Goal: Transaction & Acquisition: Complete application form

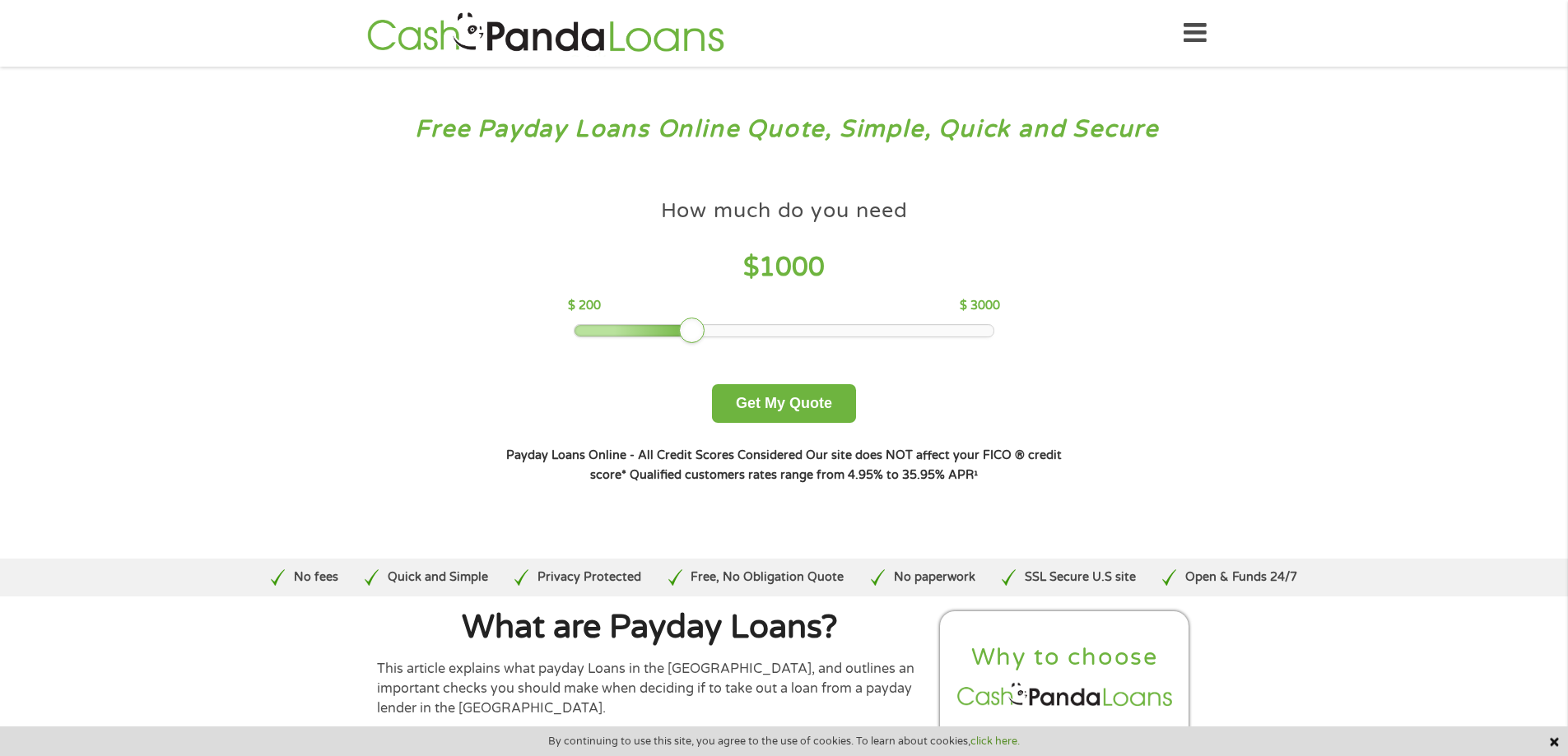
drag, startPoint x: 674, startPoint y: 338, endPoint x: 709, endPoint y: 321, distance: 38.9
click at [728, 321] on div "How much do you need $ 1000 $ 200 $ 3000 Get My Quote" at bounding box center [784, 307] width 577 height 232
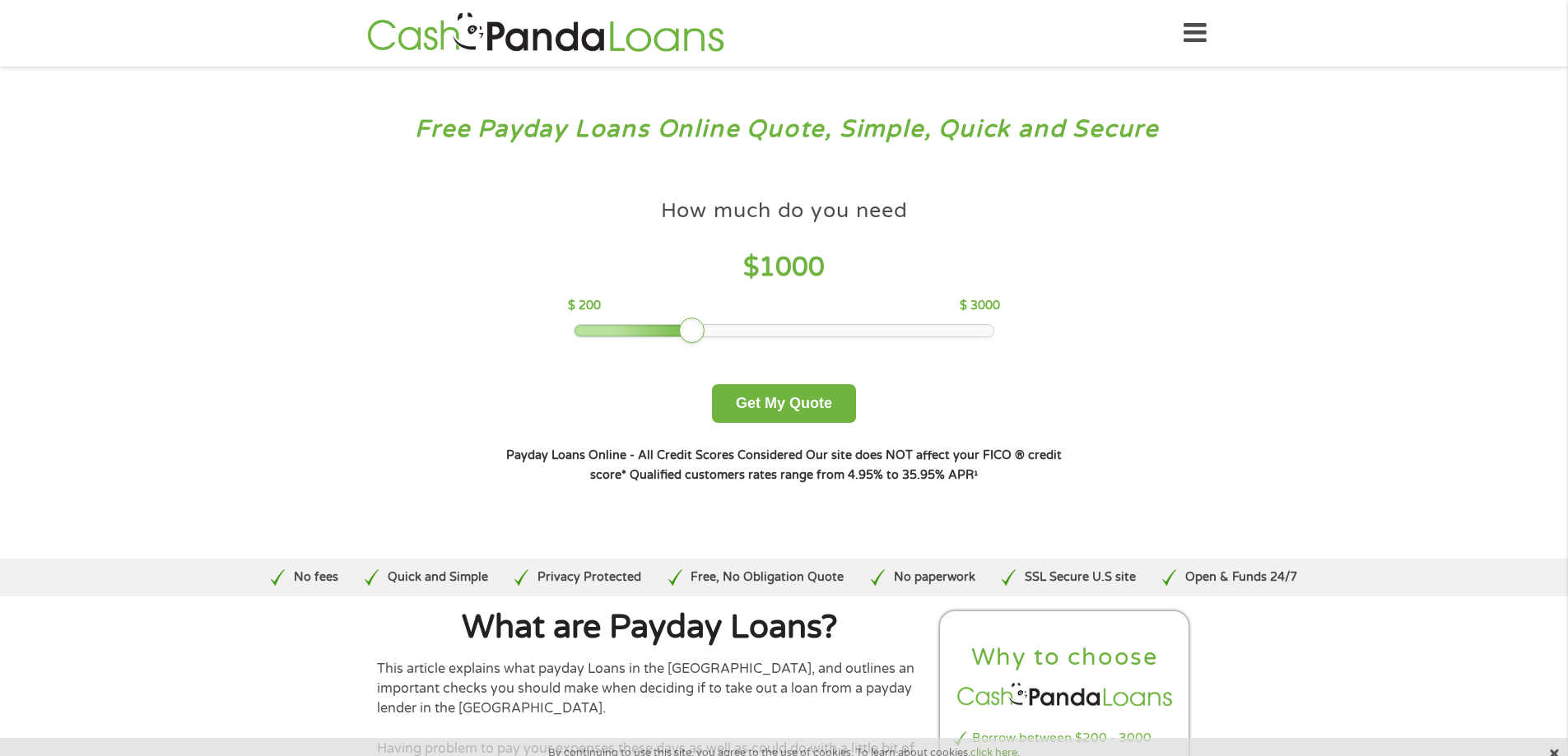
drag, startPoint x: 674, startPoint y: 321, endPoint x: 682, endPoint y: 318, distance: 8.5
click at [682, 318] on div "How much do you need $ 1000 $ 200 $ 3000" at bounding box center [784, 264] width 432 height 147
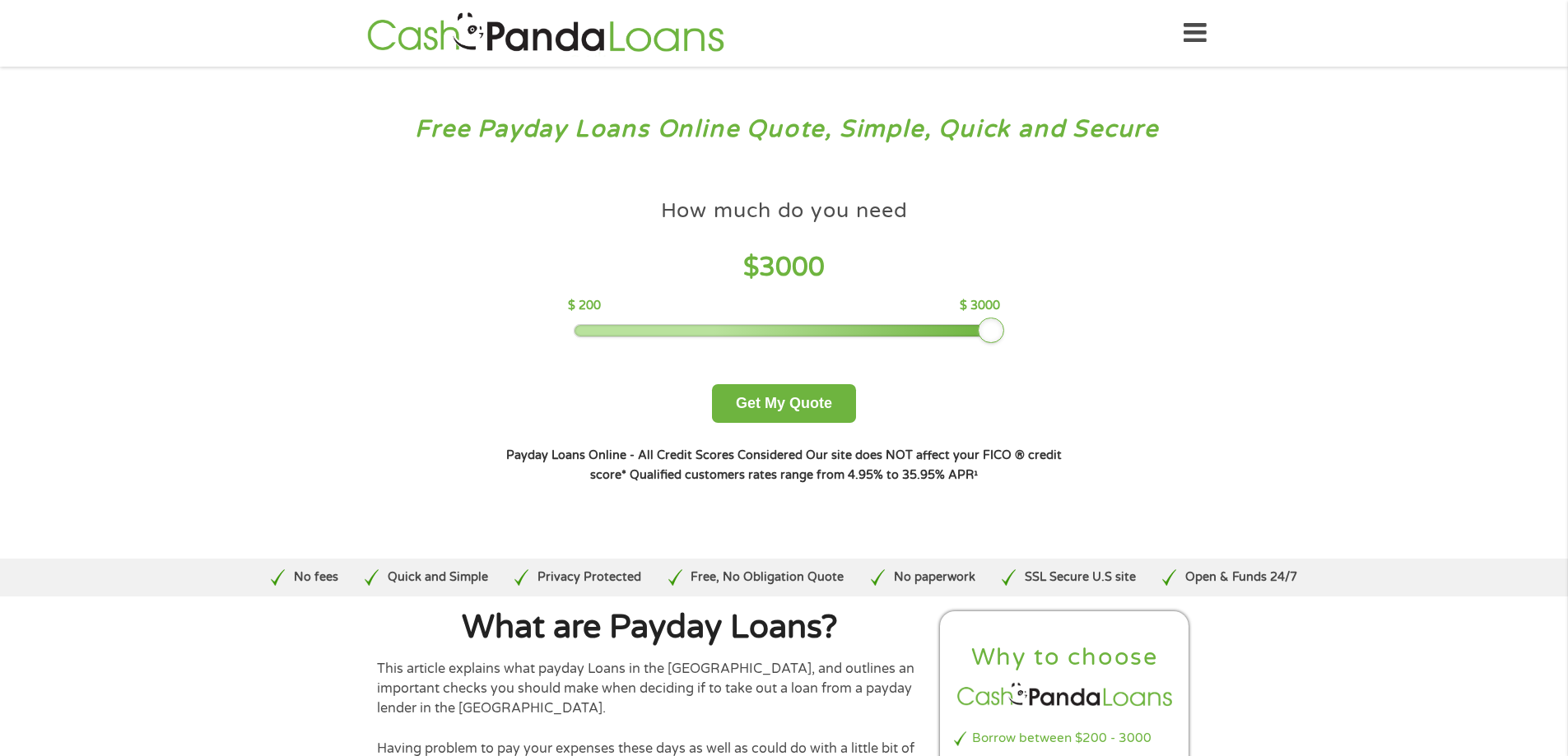
drag, startPoint x: 685, startPoint y: 327, endPoint x: 1155, endPoint y: 364, distance: 471.5
click at [1155, 364] on div "Free Payday Loans Online Quote, Simple, Quick and Secure How much do you need? …" at bounding box center [784, 313] width 1568 height 492
click at [821, 390] on button "Get My Quote" at bounding box center [784, 403] width 144 height 38
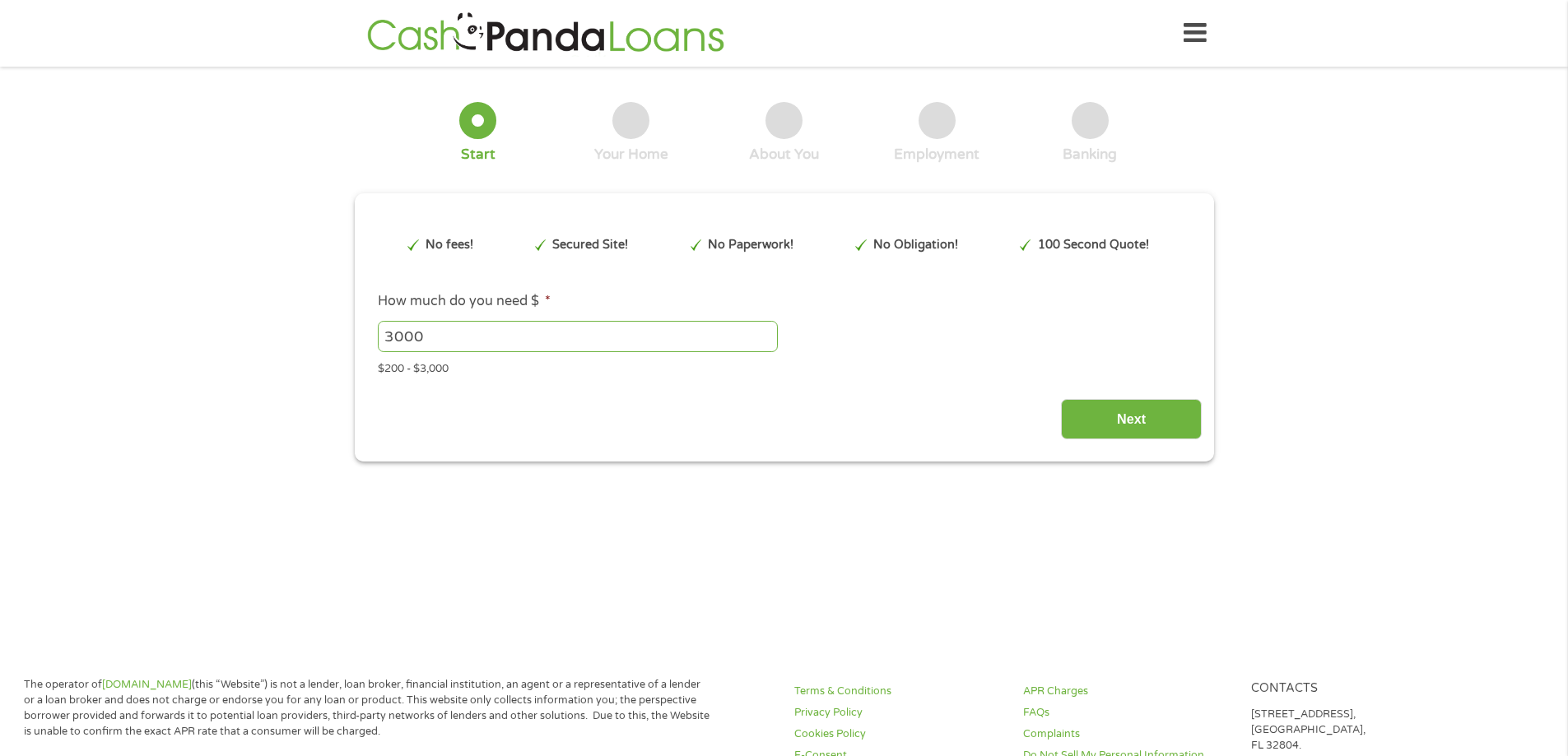
type input "CjwKCAjwiNXFBhBKEiwAPSaPCcxfU2TO6cjIvXoGcVVxtzF8coUcIbcYUvxaFjY6t2ycN4a-oNjoVho…"
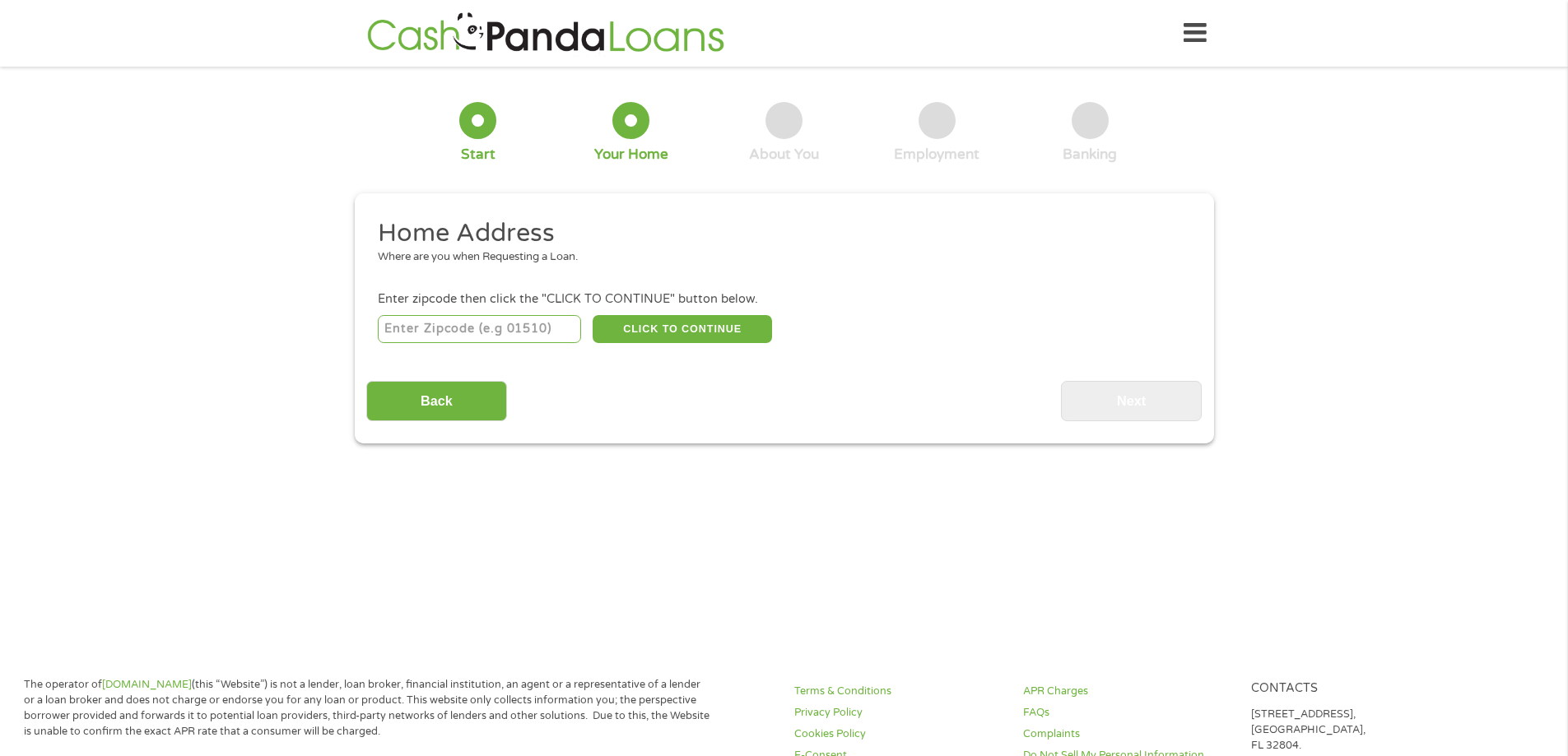
click at [556, 332] on input "number" at bounding box center [479, 329] width 203 height 28
type input "48415"
click at [714, 332] on button "CLICK TO CONTINUE" at bounding box center [682, 329] width 180 height 28
type input "48415"
type input "Birch Run"
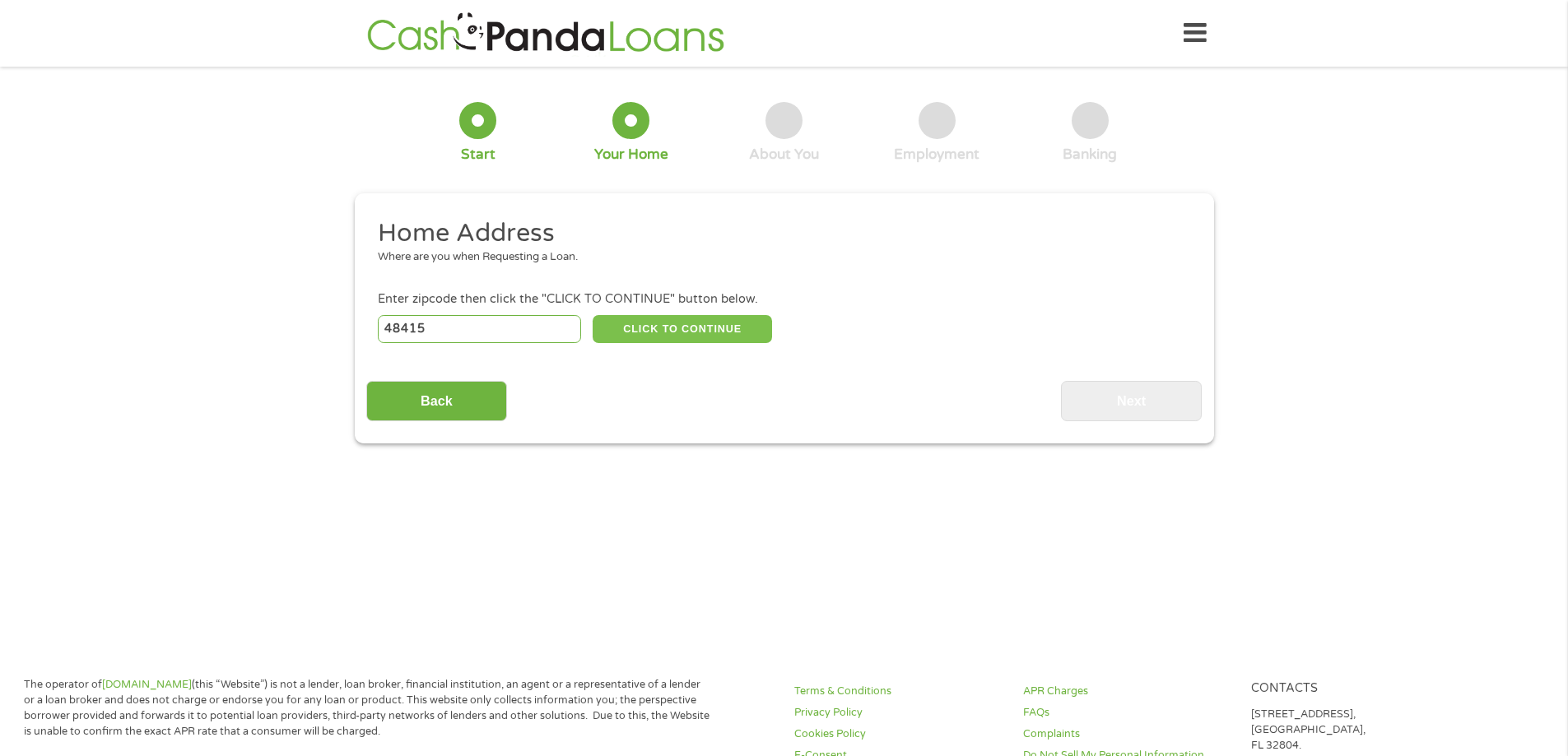
select select "Michigan"
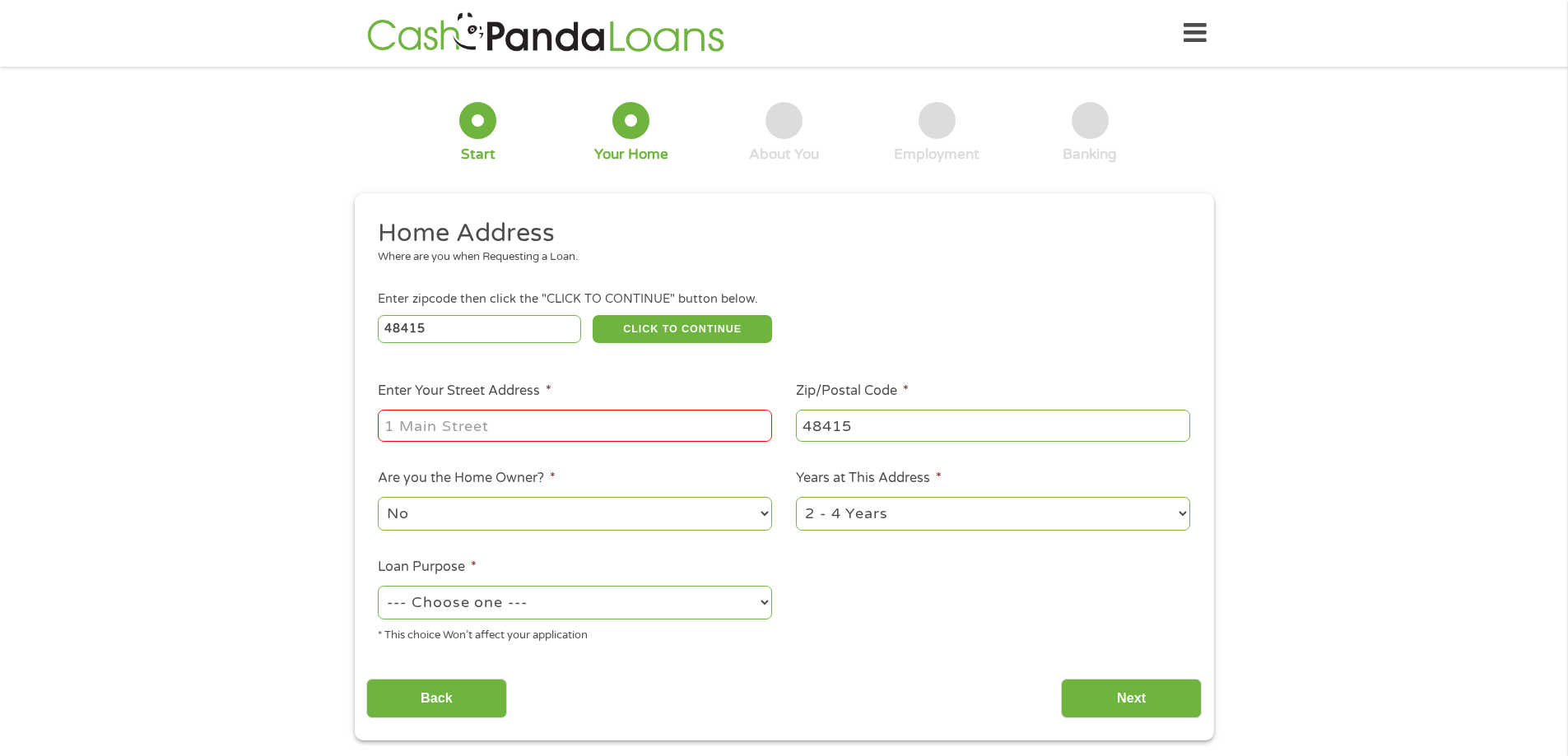
click at [498, 427] on input "Enter Your Street Address *" at bounding box center [575, 425] width 394 height 31
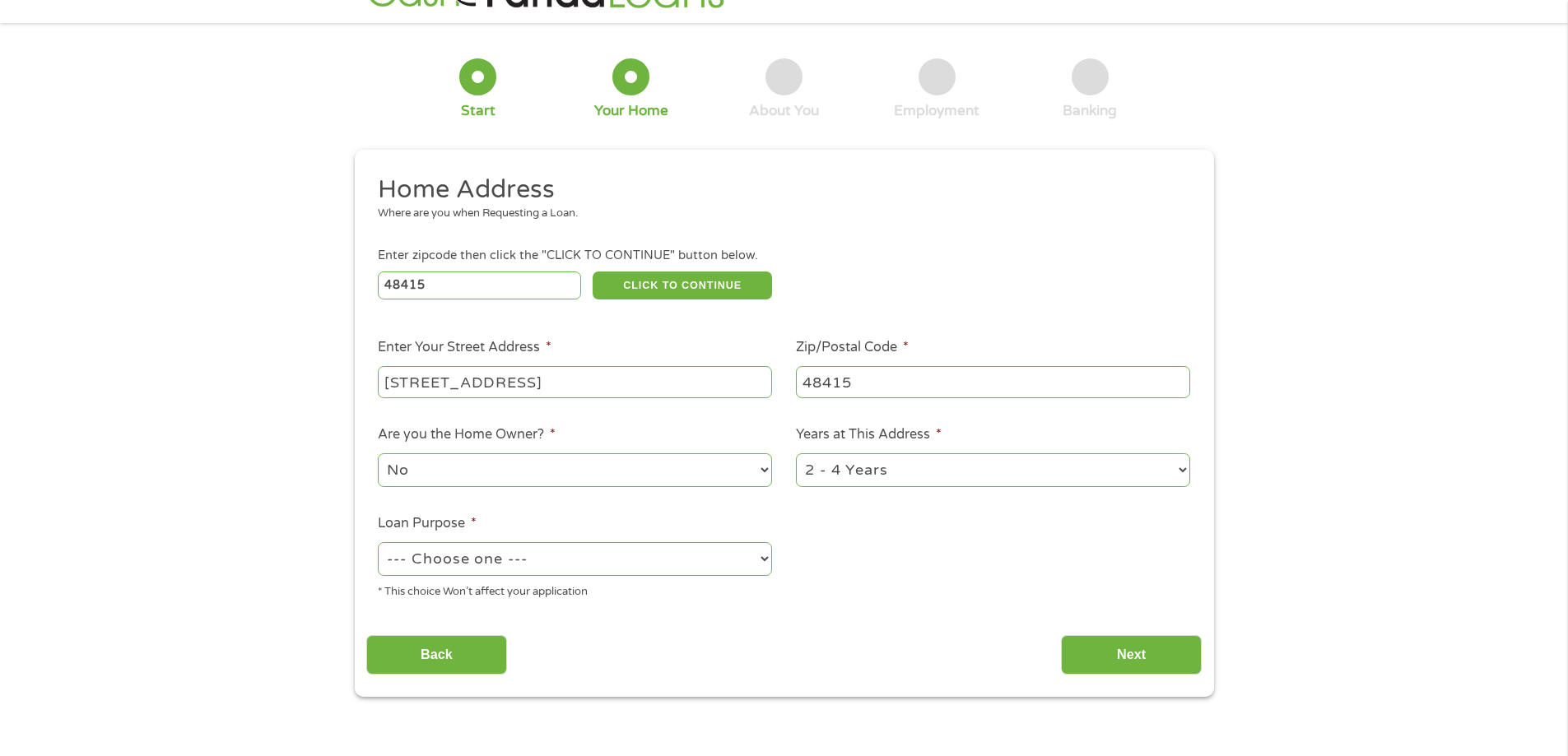
scroll to position [82, 0]
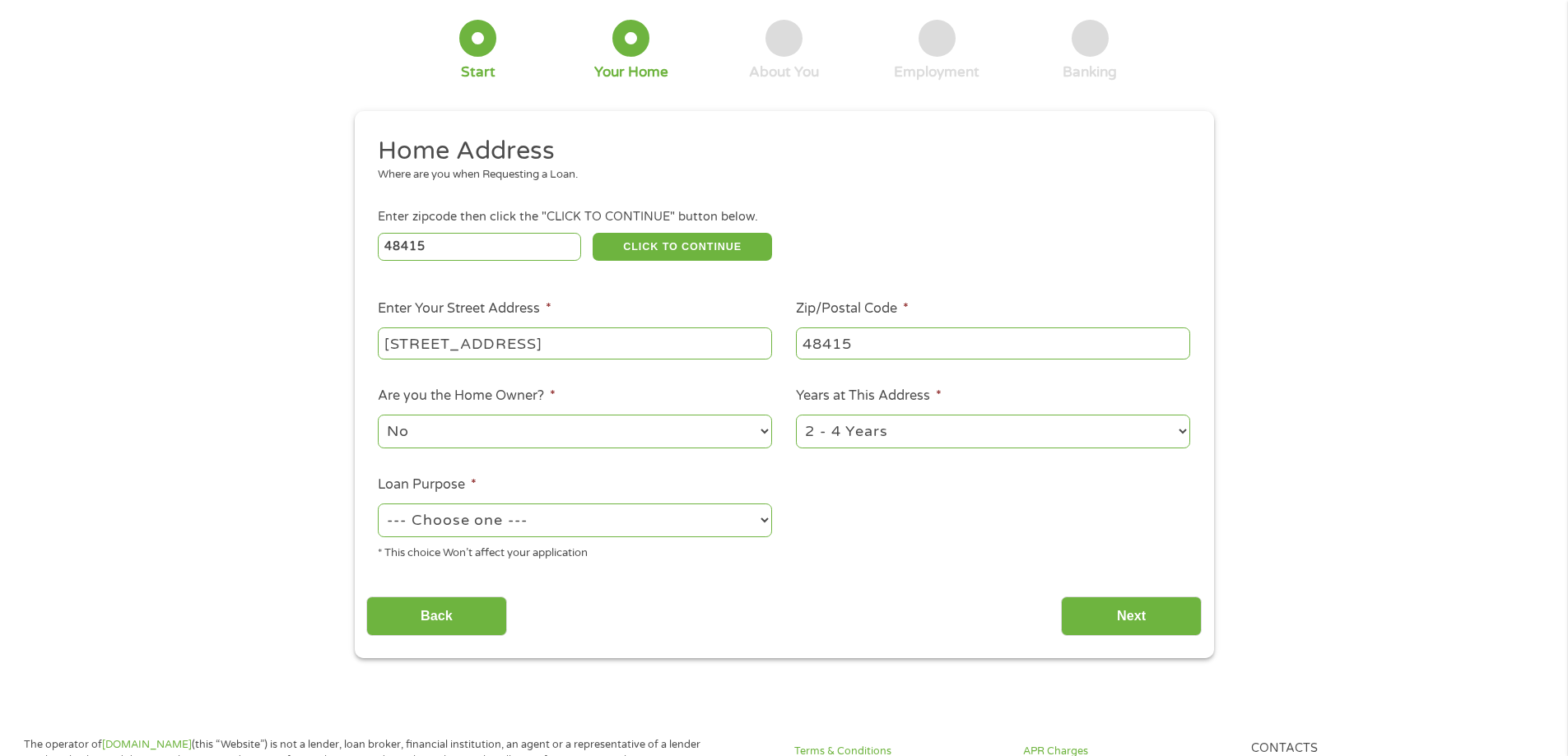
type input "8360 Fairlane Drive Unit 1"
click at [506, 534] on select "--- Choose one --- Pay Bills Debt Consolidation Home Improvement Major Purchase…" at bounding box center [575, 520] width 394 height 34
select select "shorttermcash"
click at [378, 503] on select "--- Choose one --- Pay Bills Debt Consolidation Home Improvement Major Purchase…" at bounding box center [575, 520] width 394 height 34
click at [1115, 605] on input "Next" at bounding box center [1132, 617] width 140 height 40
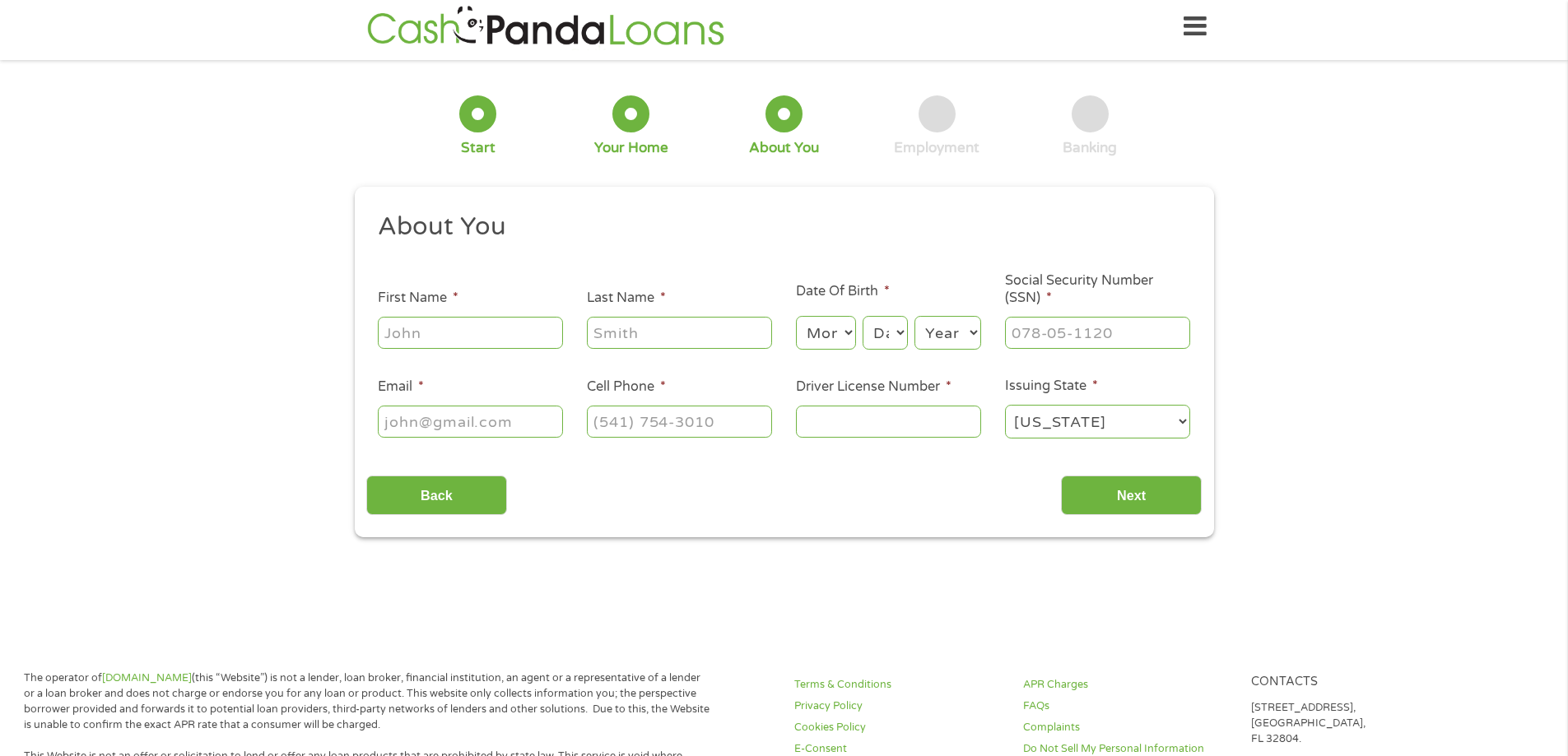
scroll to position [0, 0]
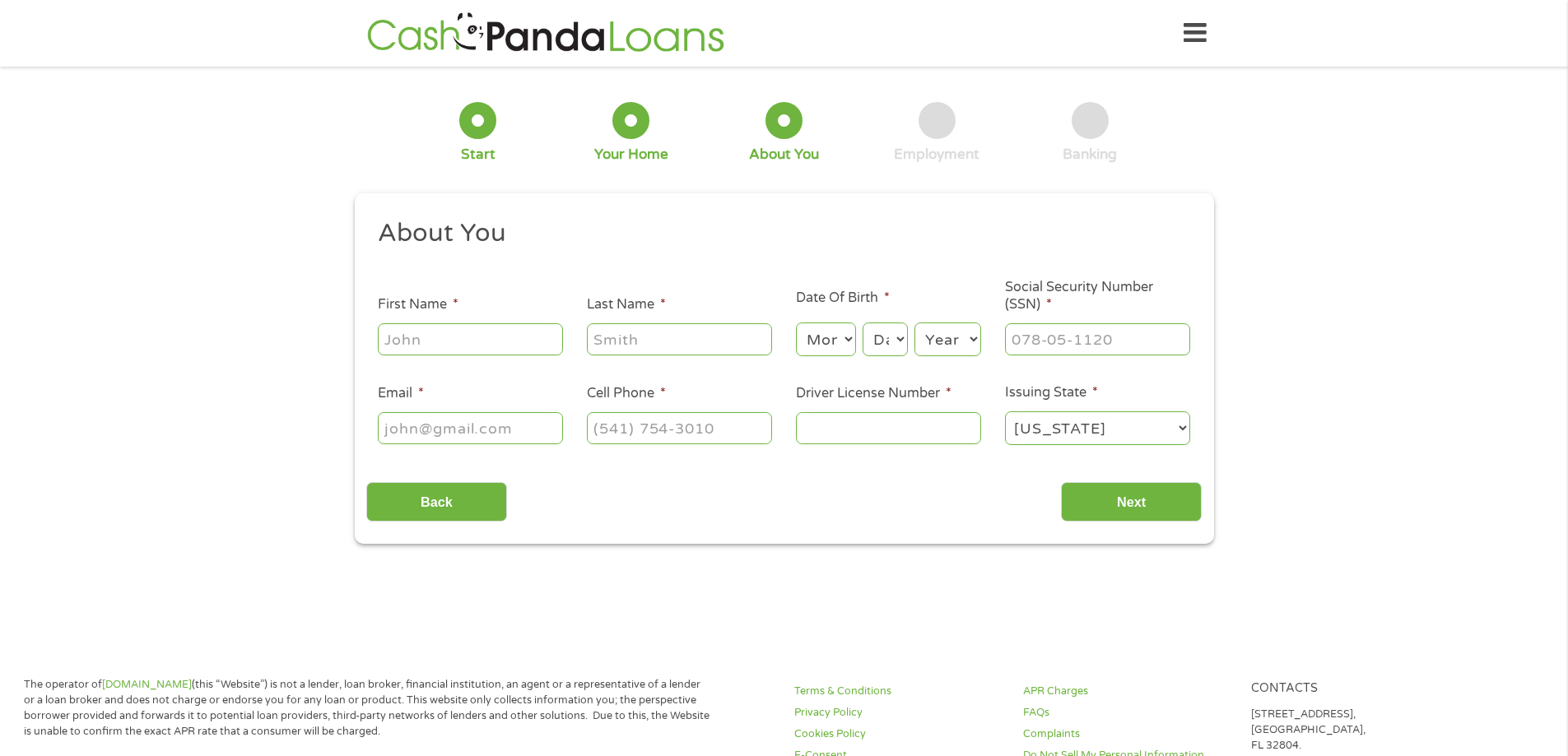
click at [484, 315] on li "First Name *" at bounding box center [470, 327] width 209 height 64
click at [487, 315] on li "First Name *" at bounding box center [470, 327] width 209 height 64
drag, startPoint x: 487, startPoint y: 327, endPoint x: 484, endPoint y: 341, distance: 14.3
click at [487, 329] on input "First Name *" at bounding box center [471, 339] width 185 height 31
type input "Nicholas"
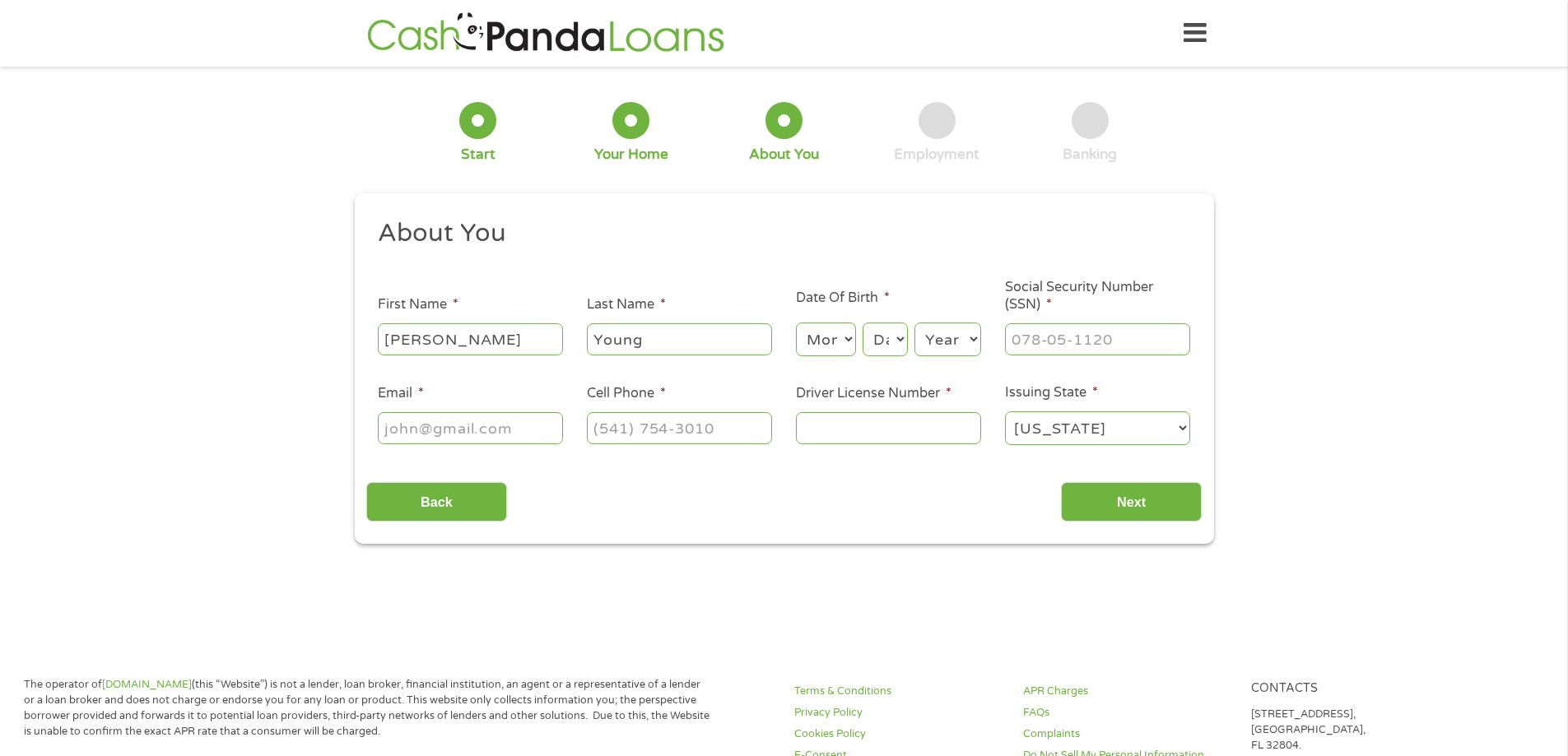
type input "Young"
click at [803, 336] on select "Month 1 2 3 4 5 6 7 8 9 10 11 12" at bounding box center [826, 340] width 60 height 34
select select "12"
click at [796, 323] on select "Month 1 2 3 4 5 6 7 8 9 10 11 12" at bounding box center [826, 340] width 60 height 34
drag, startPoint x: 884, startPoint y: 342, endPoint x: 887, endPoint y: 358, distance: 16.3
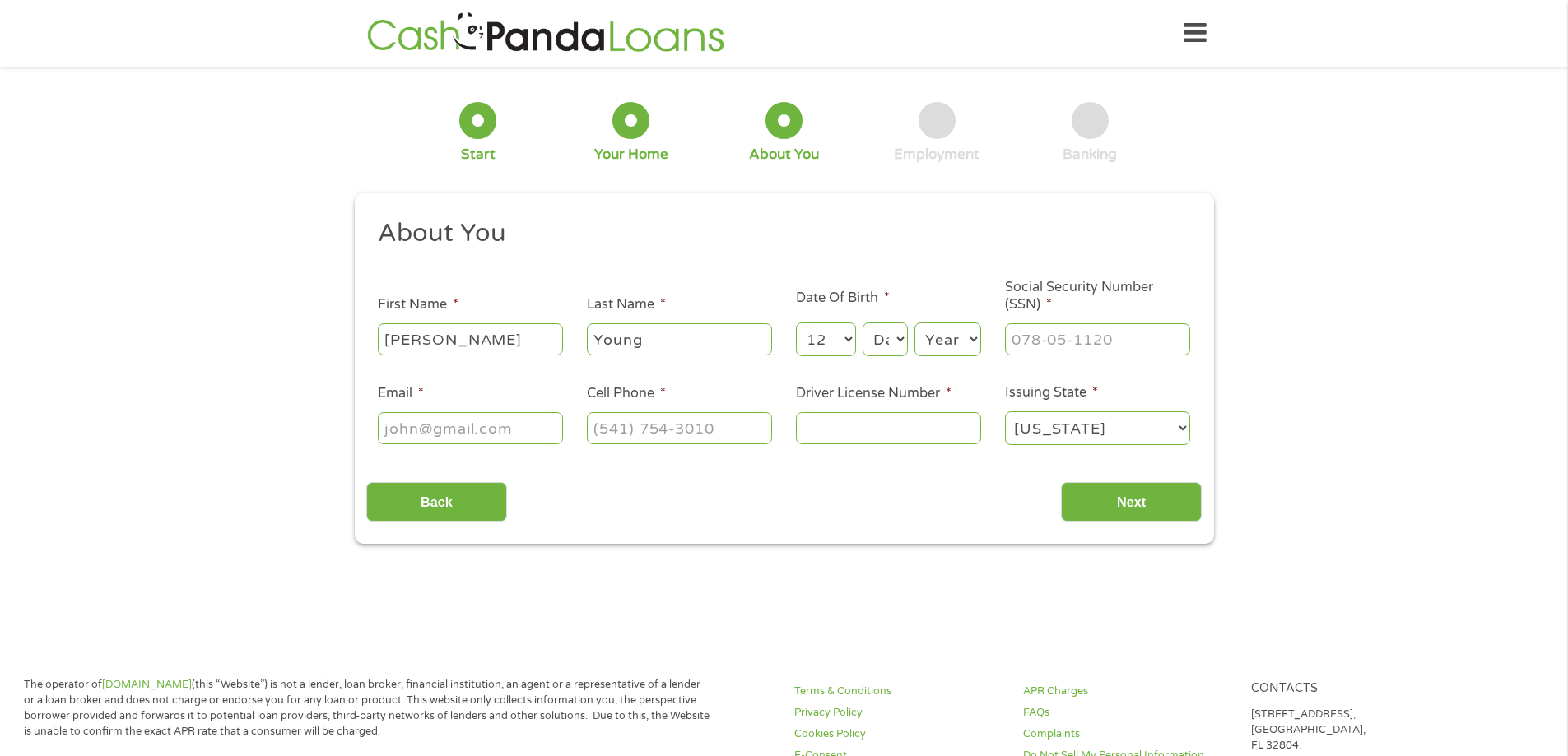
click at [884, 342] on select "Day 1 2 3 4 5 6 7 8 9 10 11 12 13 14 15 16 17 18 19 20 21 22 23 24 25 26 27 28 …" at bounding box center [885, 340] width 44 height 34
select select "30"
click at [863, 323] on select "Day 1 2 3 4 5 6 7 8 9 10 11 12 13 14 15 16 17 18 19 20 21 22 23 24 25 26 27 28 …" at bounding box center [885, 340] width 44 height 34
click at [932, 327] on select "Year 2007 2006 2005 2004 2003 2002 2001 2000 1999 1998 1997 1996 1995 1994 1993…" at bounding box center [947, 340] width 66 height 34
select select "1999"
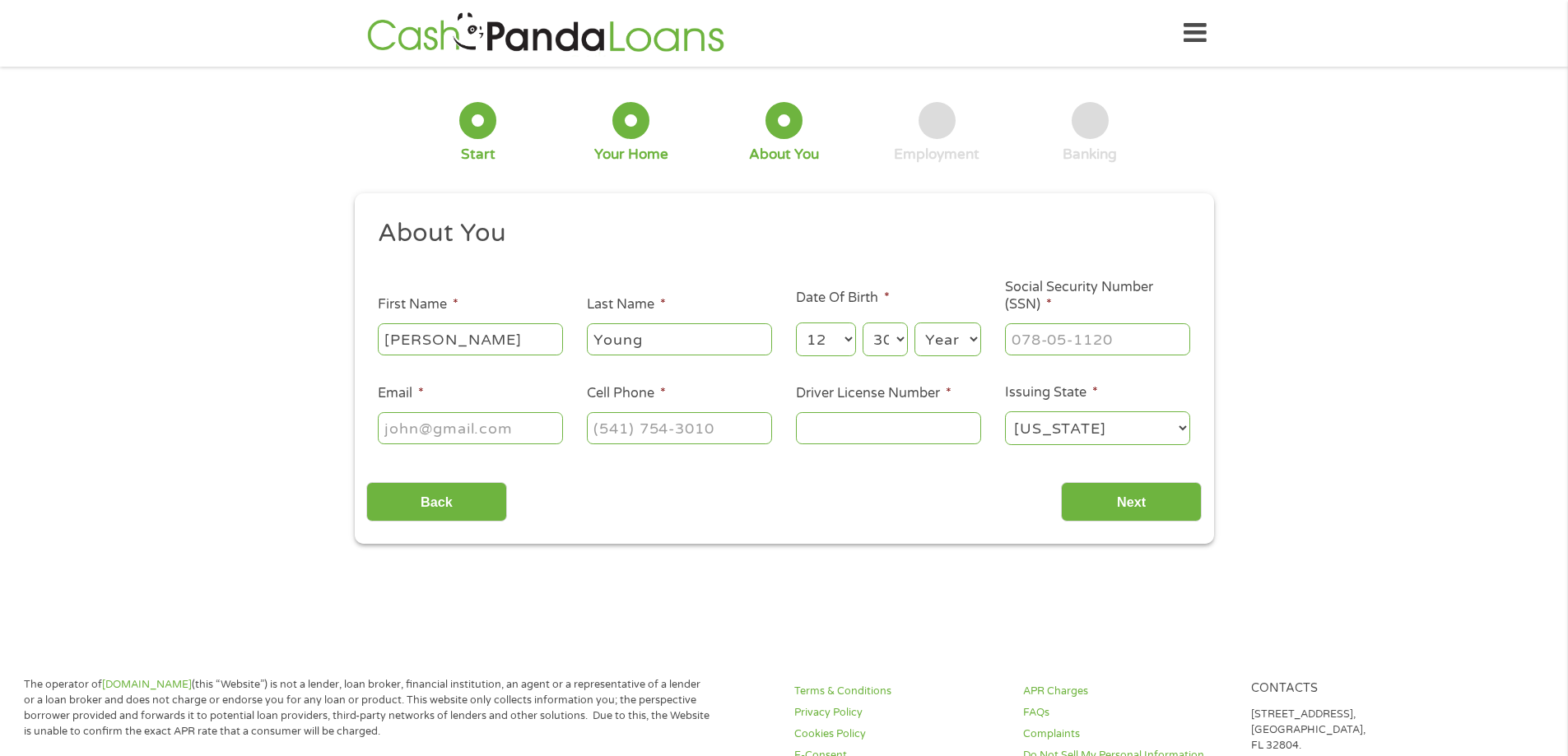
click at [915, 323] on select "Year 2007 2006 2005 2004 2003 2002 2001 2000 1999 1998 1997 1996 1995 1994 1993…" at bounding box center [947, 340] width 66 height 34
click at [1054, 338] on input "___-__-____" at bounding box center [1098, 339] width 185 height 31
type input "366-25-5779"
click at [448, 415] on input "Email *" at bounding box center [471, 428] width 185 height 31
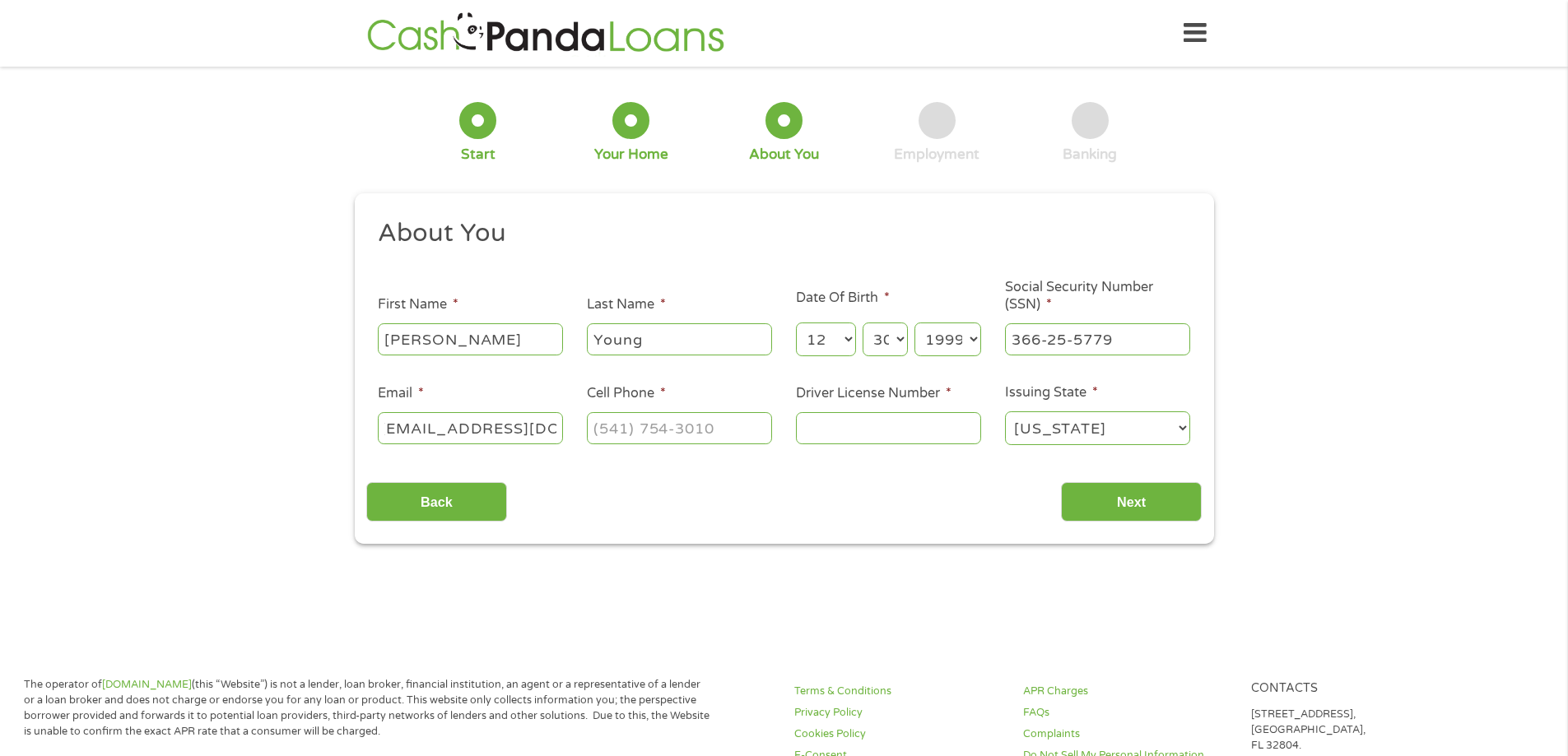
type input "knick.yung@gmail.com"
type input "(203) 592-2219"
type input "Y520630044995"
click at [1082, 494] on input "Next" at bounding box center [1132, 502] width 140 height 40
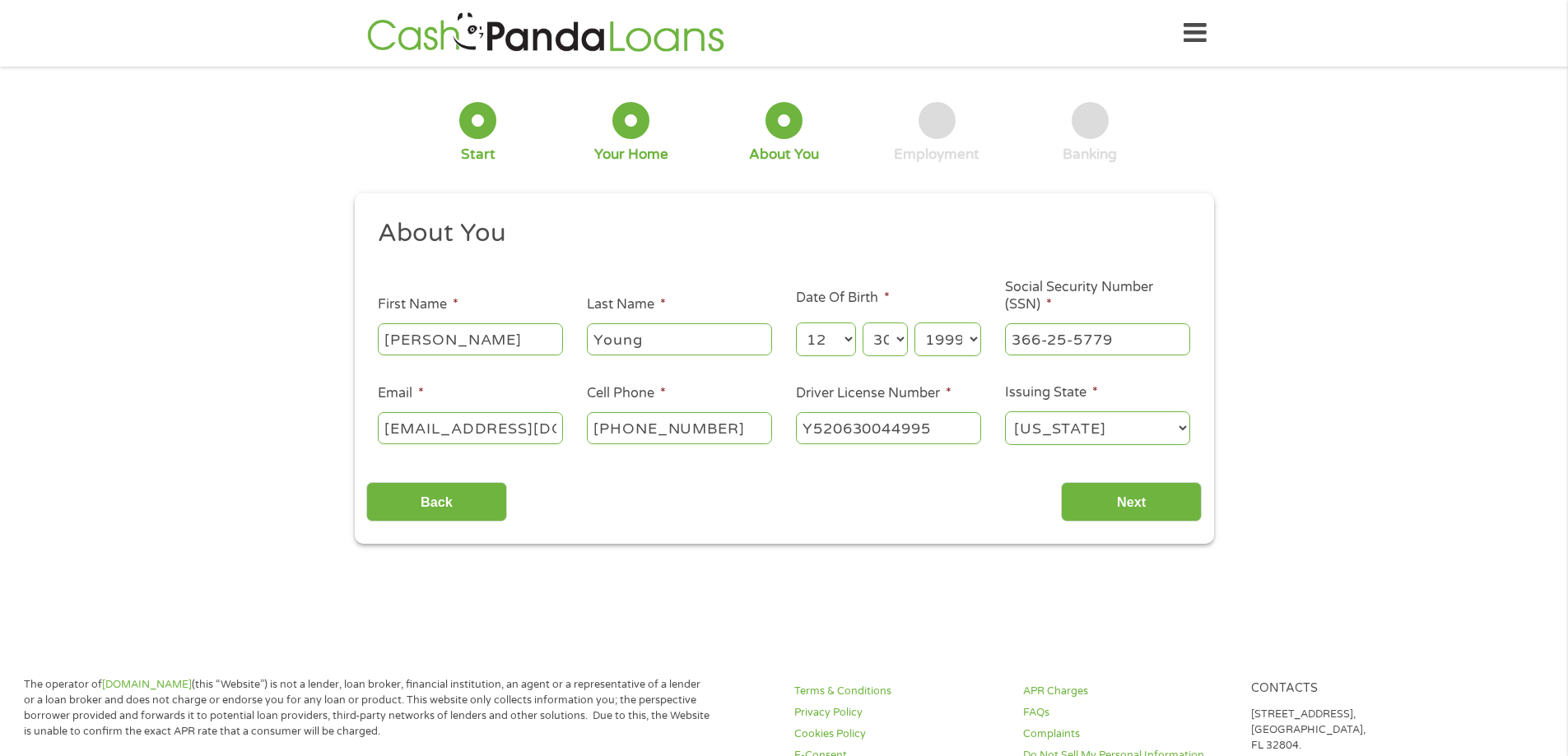
scroll to position [7, 7]
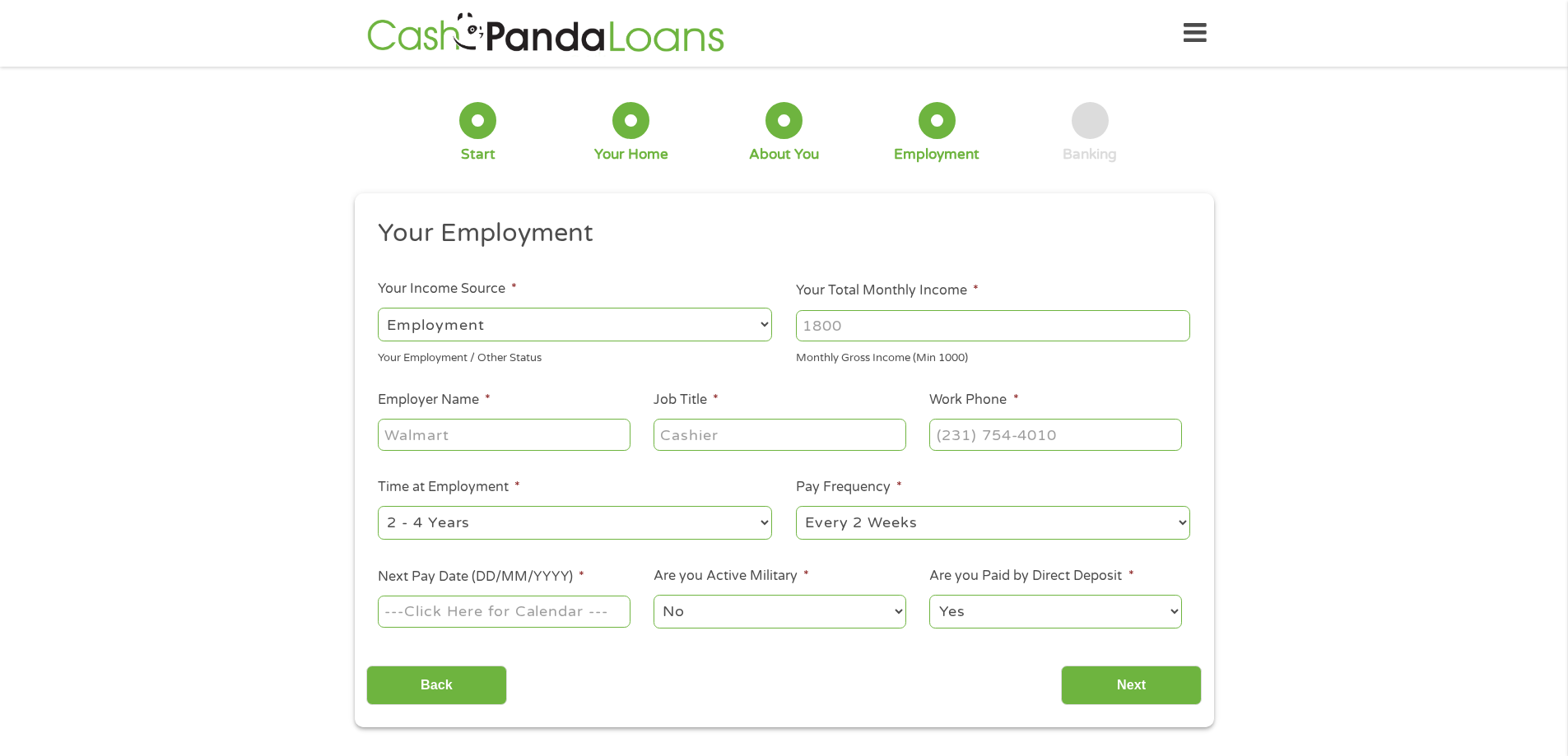
click at [875, 341] on input "Your Total Monthly Income *" at bounding box center [992, 326] width 394 height 31
type input "3800"
click at [498, 450] on input "Employer Name *" at bounding box center [504, 434] width 252 height 31
type input "Nexteer Automotive"
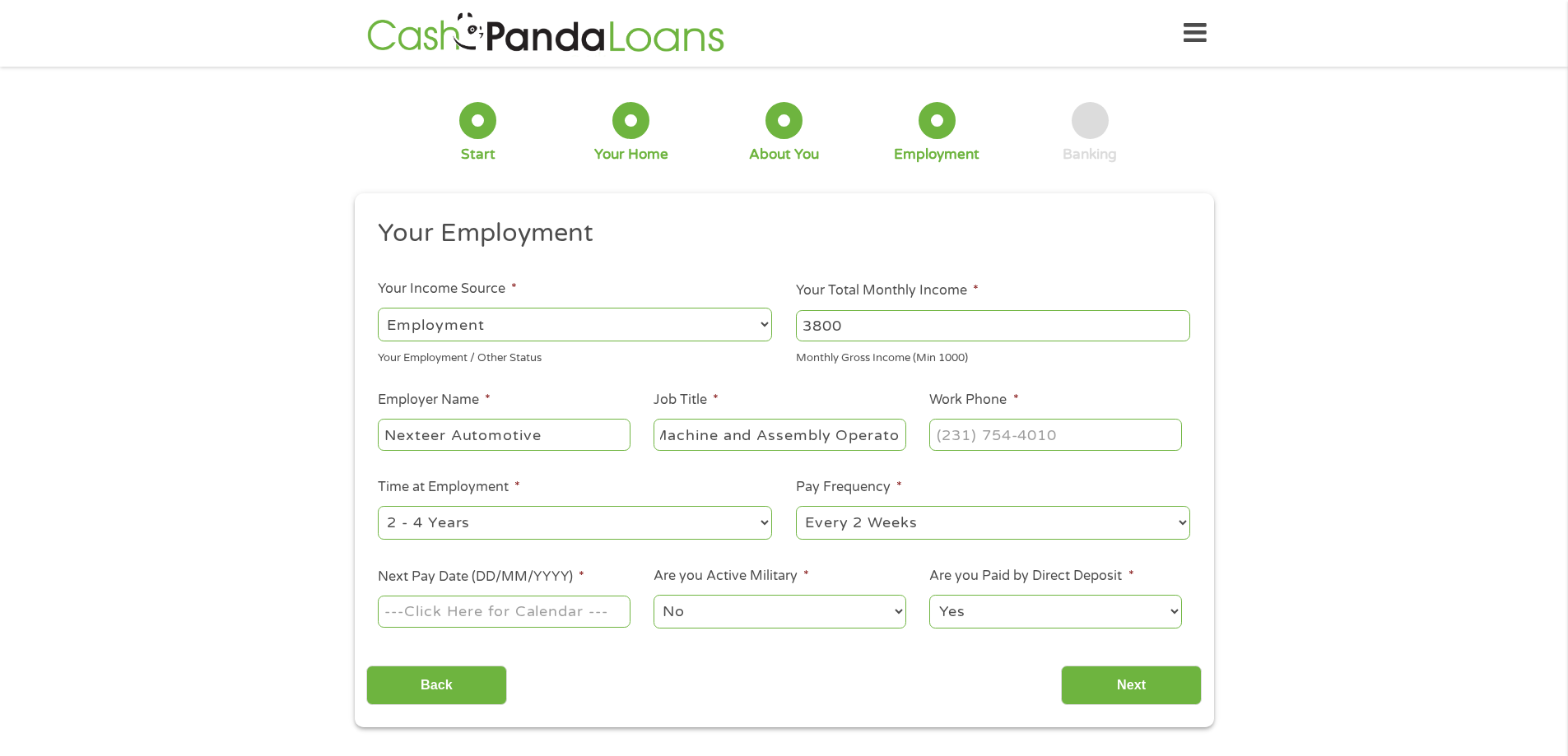
type input "Machine and Assembly Operator"
type input "(203) 592-2219"
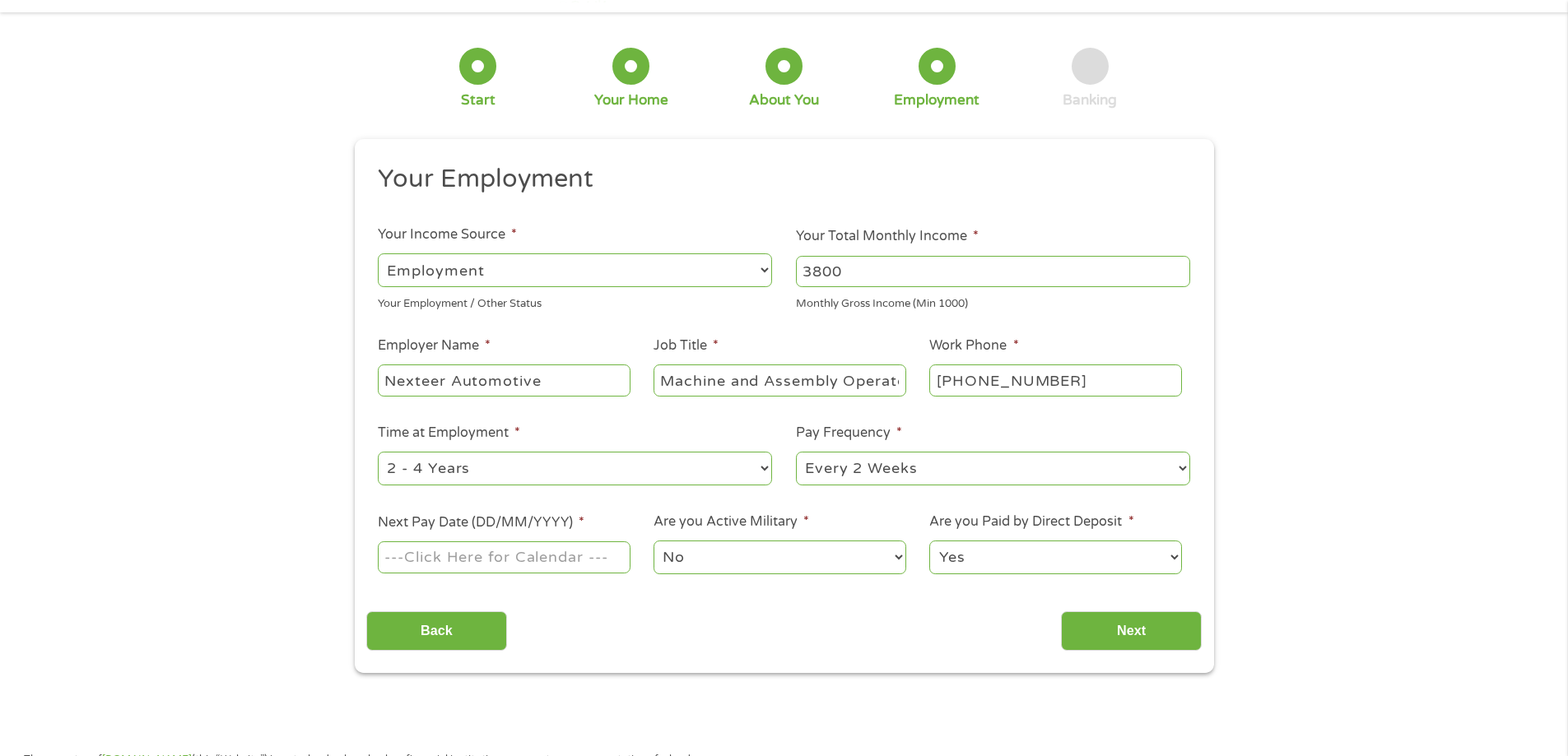
scroll to position [82, 0]
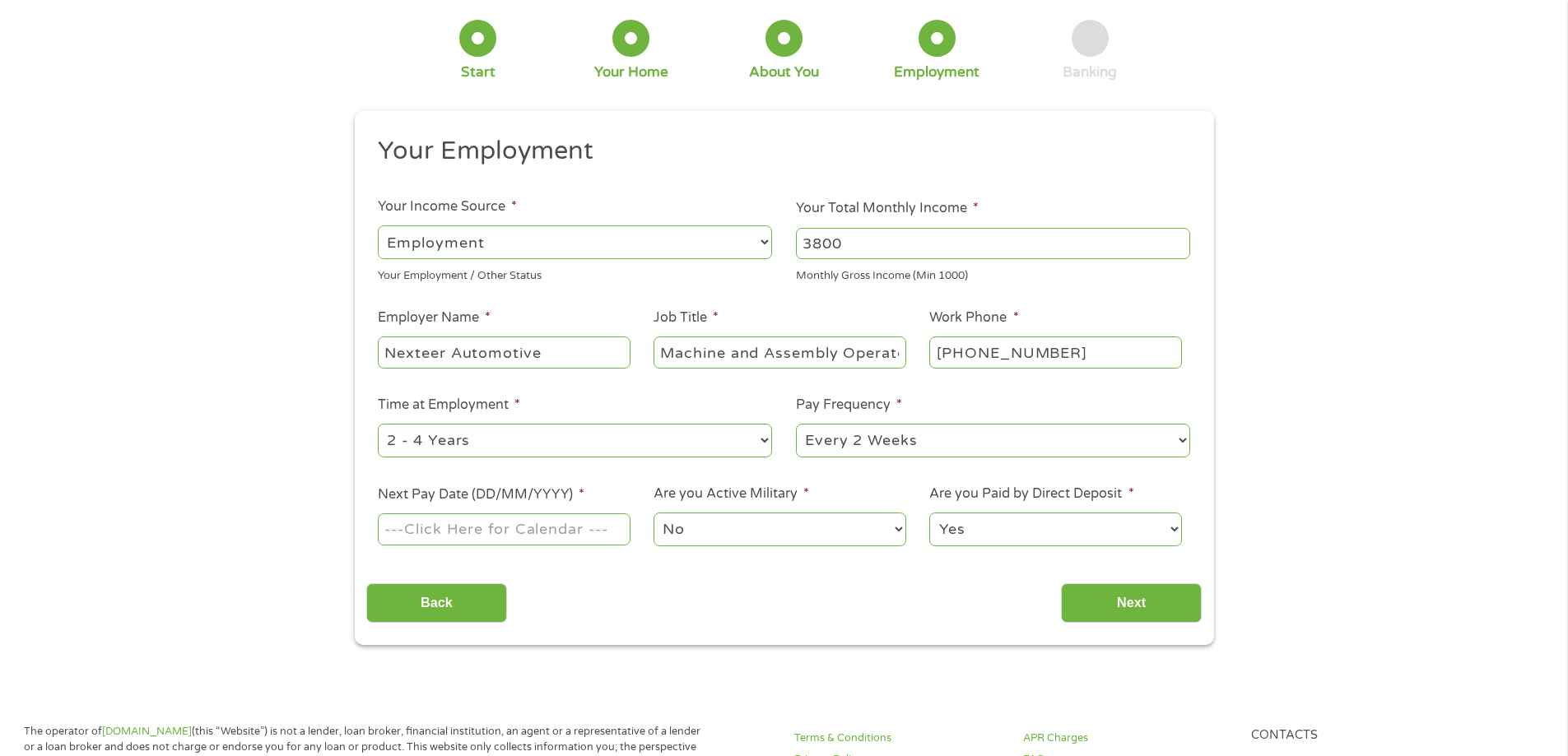
click at [463, 439] on select "--- Choose one --- 1 Year or less 1 - 2 Years 2 - 4 Years Over 4 Years" at bounding box center [575, 441] width 394 height 34
select select "24months"
click at [378, 424] on select "--- Choose one --- 1 Year or less 1 - 2 Years 2 - 4 Years Over 4 Years" at bounding box center [575, 441] width 394 height 34
click at [863, 450] on select "--- Choose one --- Every 2 Weeks Every Week Monthly Semi-Monthly" at bounding box center [992, 441] width 394 height 34
select select "weekly"
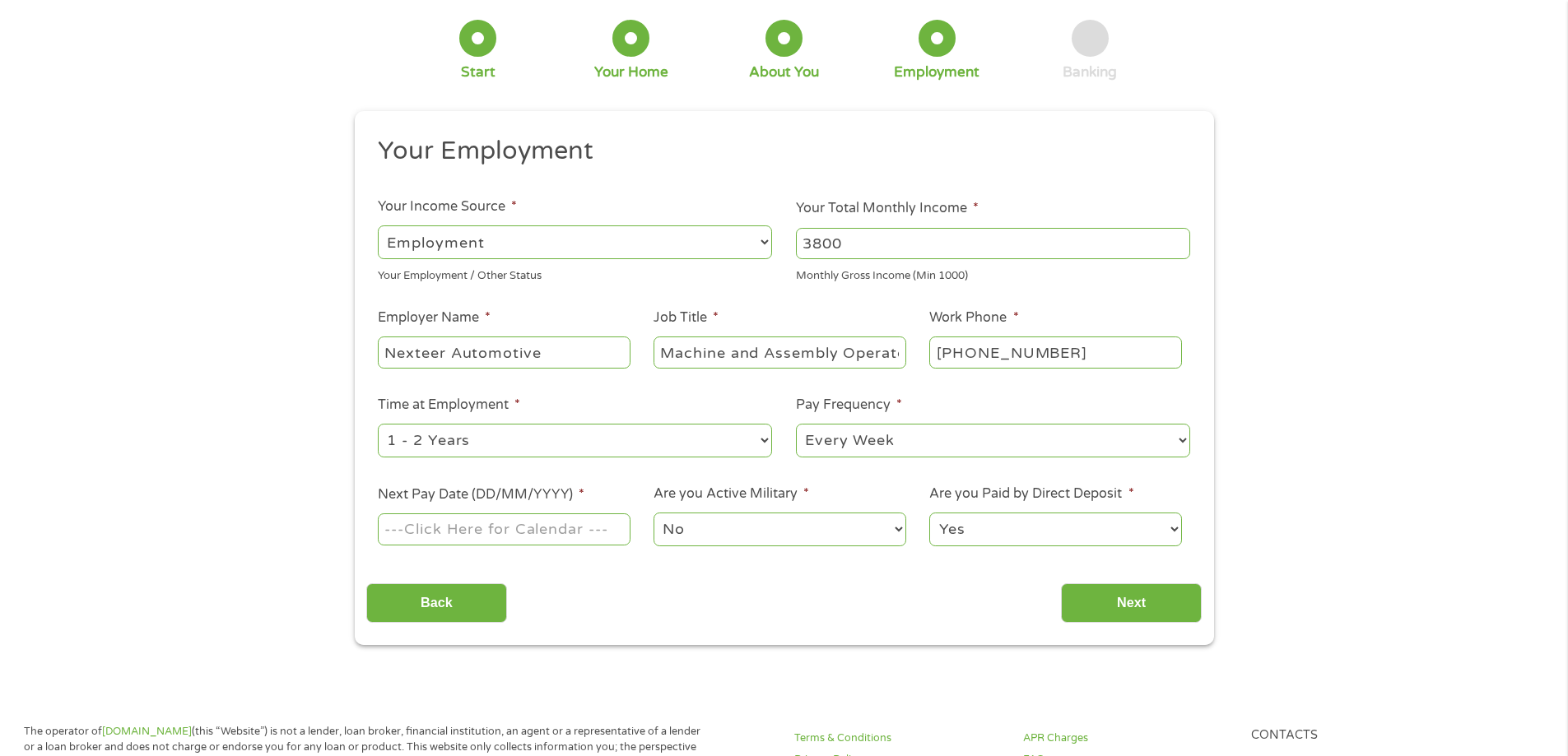
click at [796, 424] on select "--- Choose one --- Every 2 Weeks Every Week Monthly Semi-Monthly" at bounding box center [992, 441] width 394 height 34
click at [530, 526] on input "Next Pay Date (DD/MM/YYYY) *" at bounding box center [504, 529] width 252 height 31
click at [556, 508] on li "Next Pay Date (DD/MM/YYYY) *" at bounding box center [504, 516] width 276 height 64
click at [550, 494] on label "Next Pay Date (DD/MM/YYYY) *" at bounding box center [481, 495] width 207 height 17
click at [550, 514] on input "Next Pay Date (DD/MM/YYYY) *" at bounding box center [504, 529] width 252 height 31
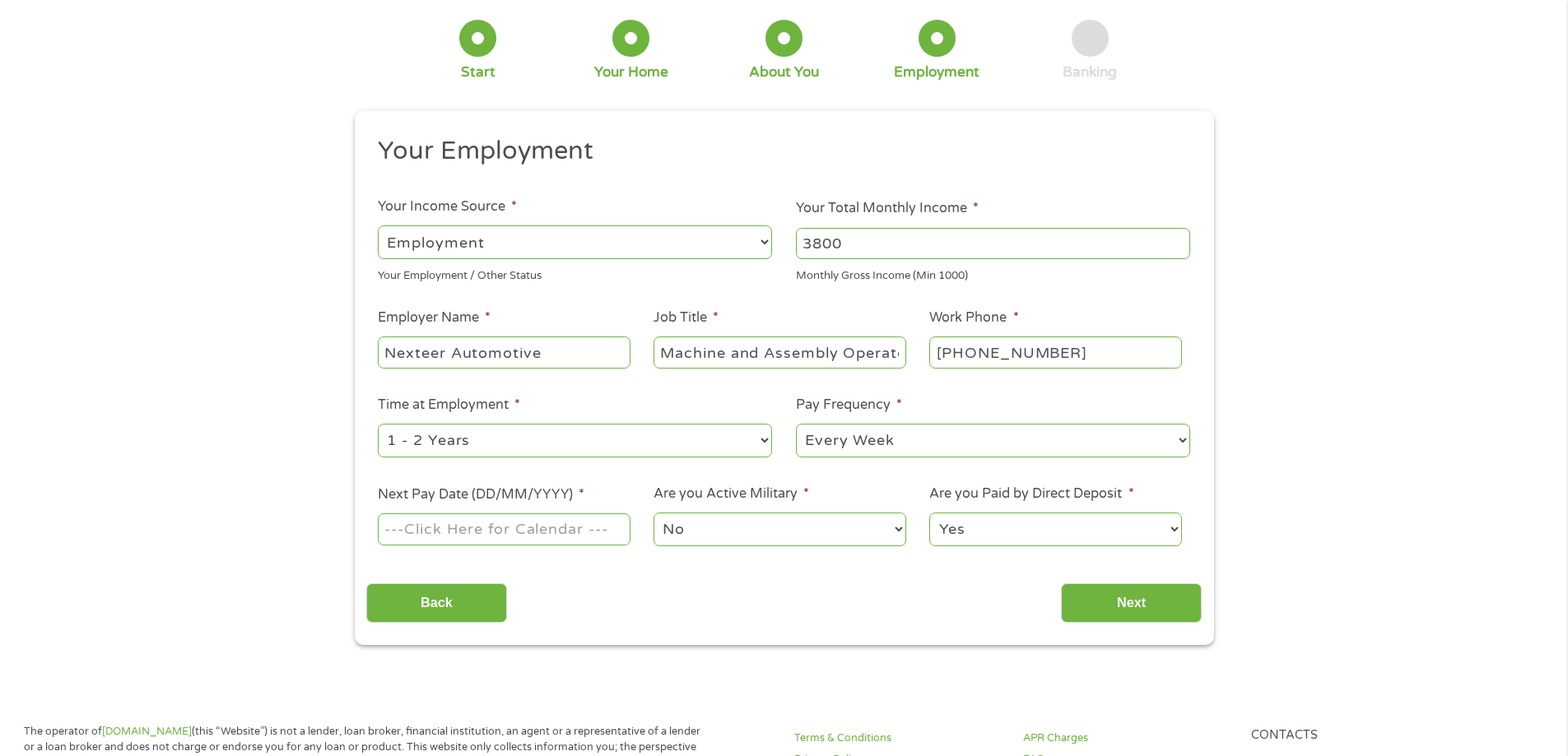
click at [552, 525] on input "Next Pay Date (DD/MM/YYYY) *" at bounding box center [504, 529] width 252 height 31
click at [544, 534] on input "Next Pay Date (DD/MM/YYYY) *" at bounding box center [504, 529] width 252 height 31
click at [738, 516] on select "No Yes" at bounding box center [779, 530] width 252 height 34
click at [544, 536] on input "Next Pay Date (DD/MM/YYYY) *" at bounding box center [504, 529] width 252 height 31
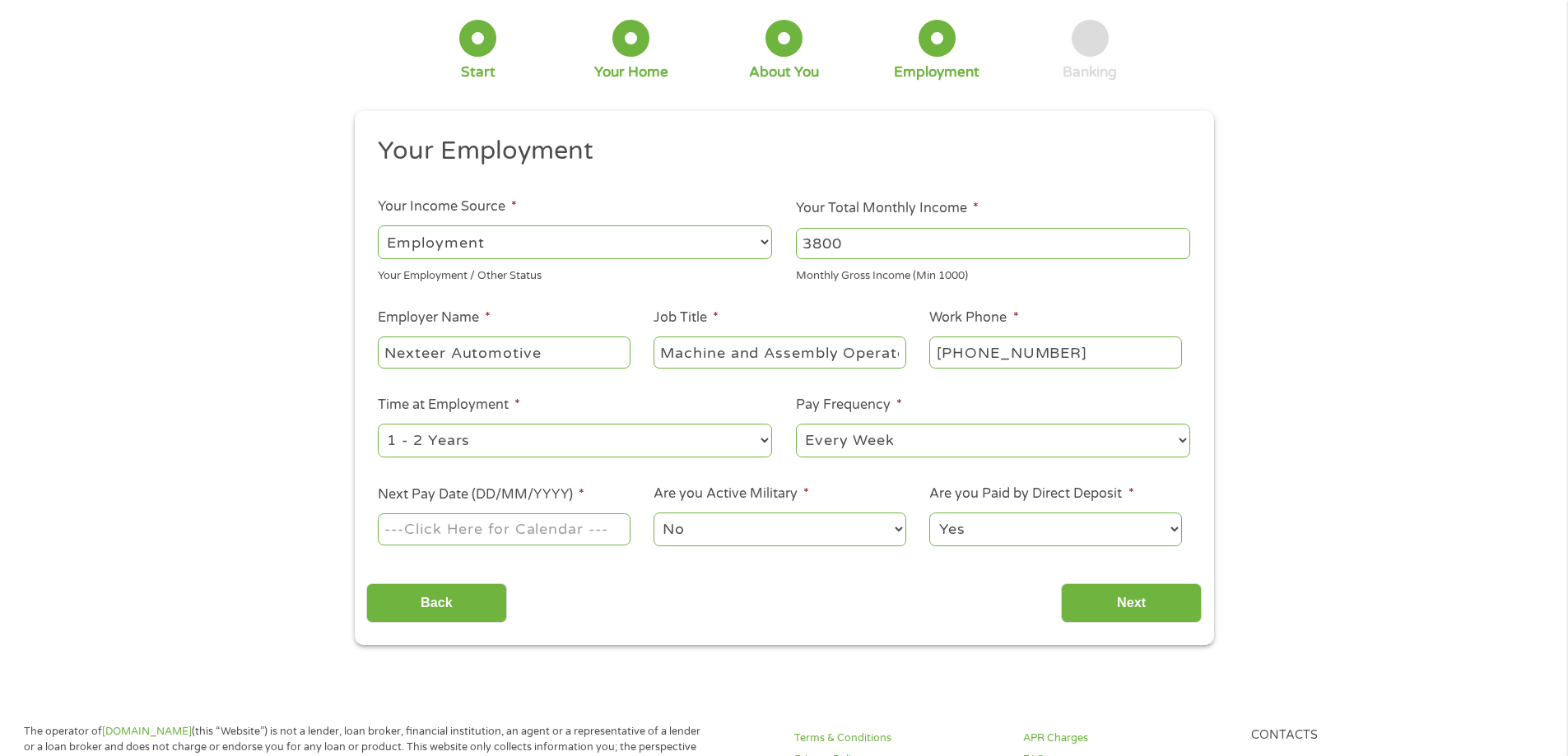
click at [524, 529] on input "Next Pay Date (DD/MM/YYYY) *" at bounding box center [504, 529] width 252 height 31
click at [383, 529] on input "9/5/2025" at bounding box center [504, 529] width 252 height 31
click at [412, 530] on input "09/5/2025" at bounding box center [504, 529] width 252 height 31
type input "09/05/2025"
click at [1092, 588] on input "Next" at bounding box center [1132, 603] width 140 height 40
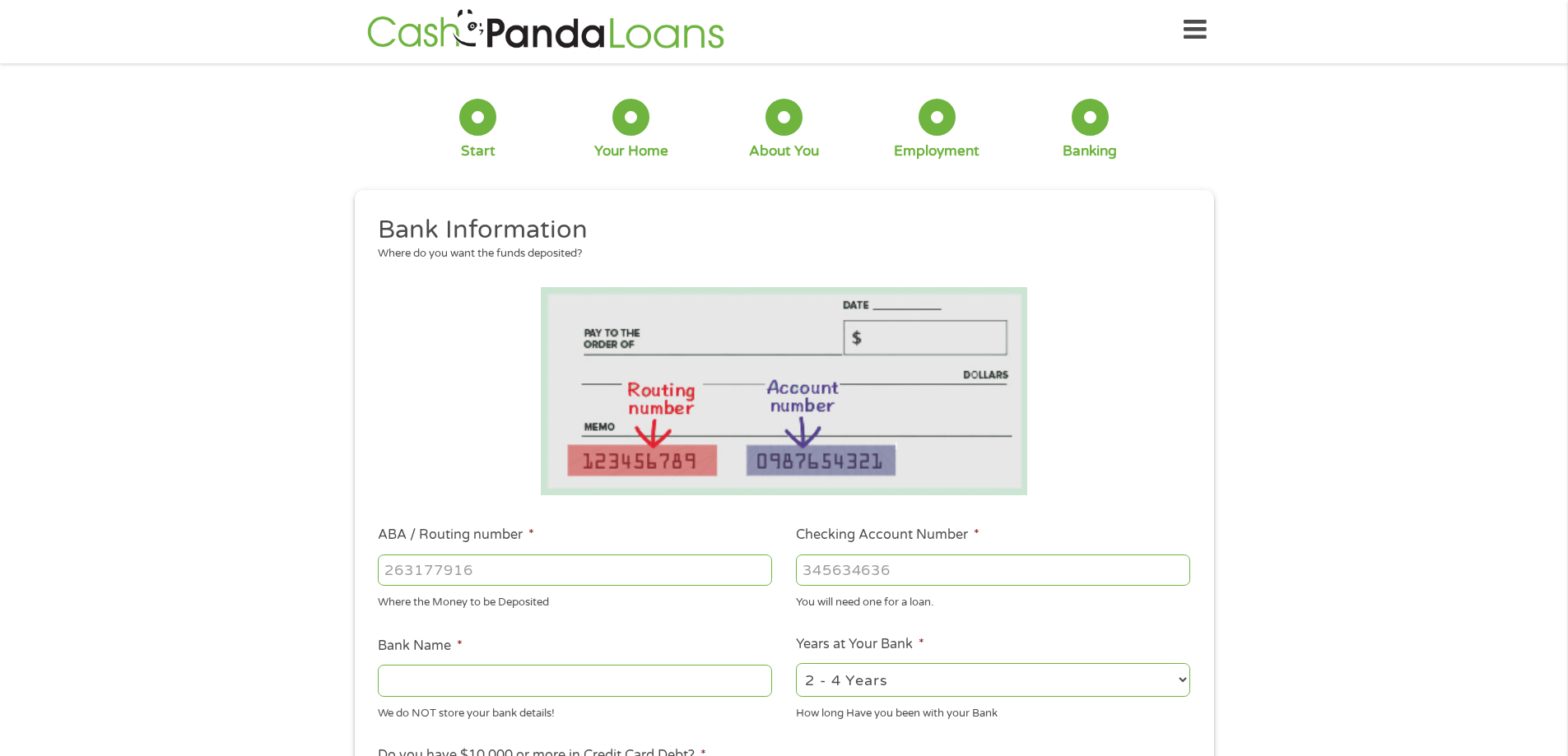
scroll to position [0, 0]
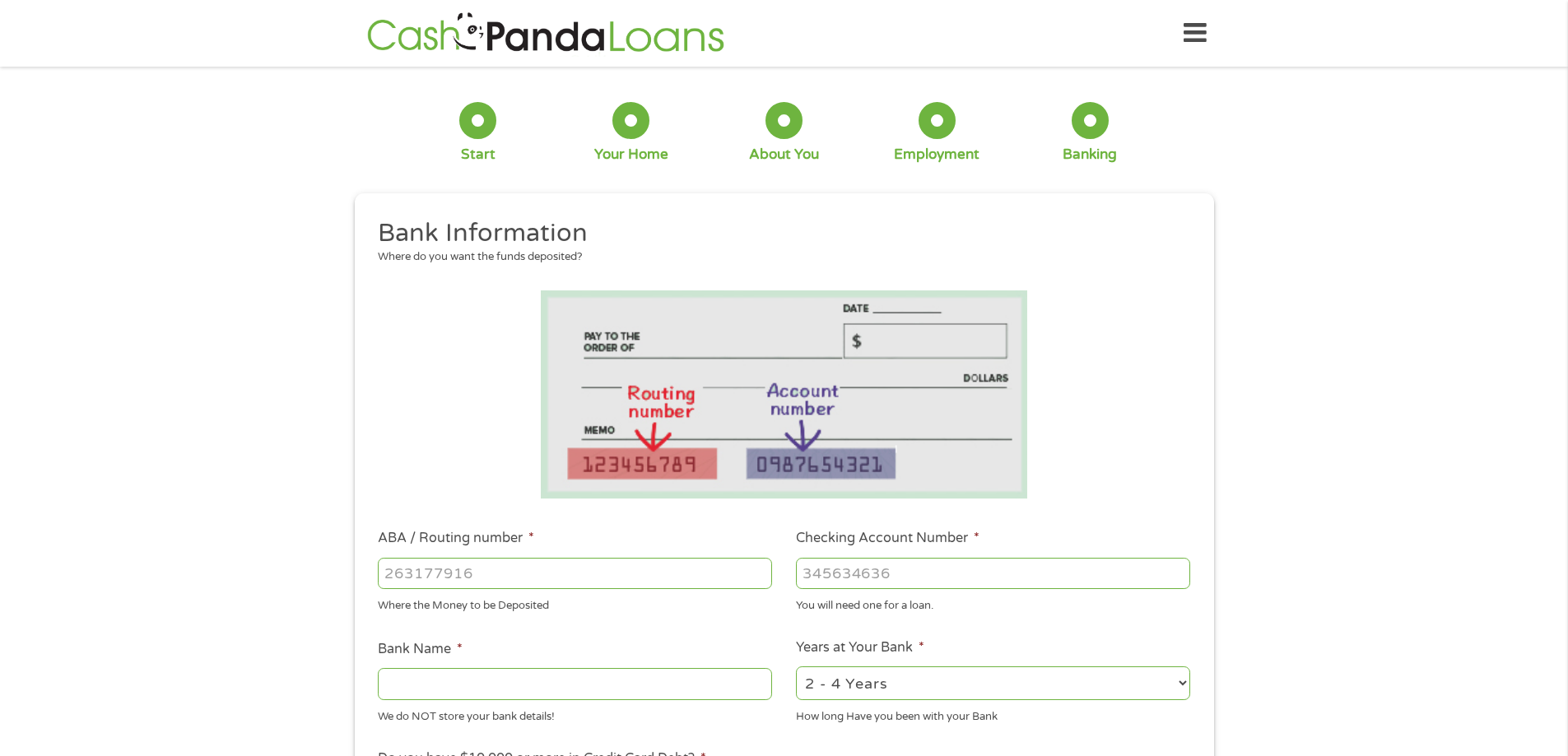
click at [530, 556] on div at bounding box center [575, 574] width 394 height 37
click at [521, 558] on input "ABA / Routing number *" at bounding box center [575, 573] width 394 height 31
type input "2724801313"
type input "FRANKENMUTH CREDIT UNION"
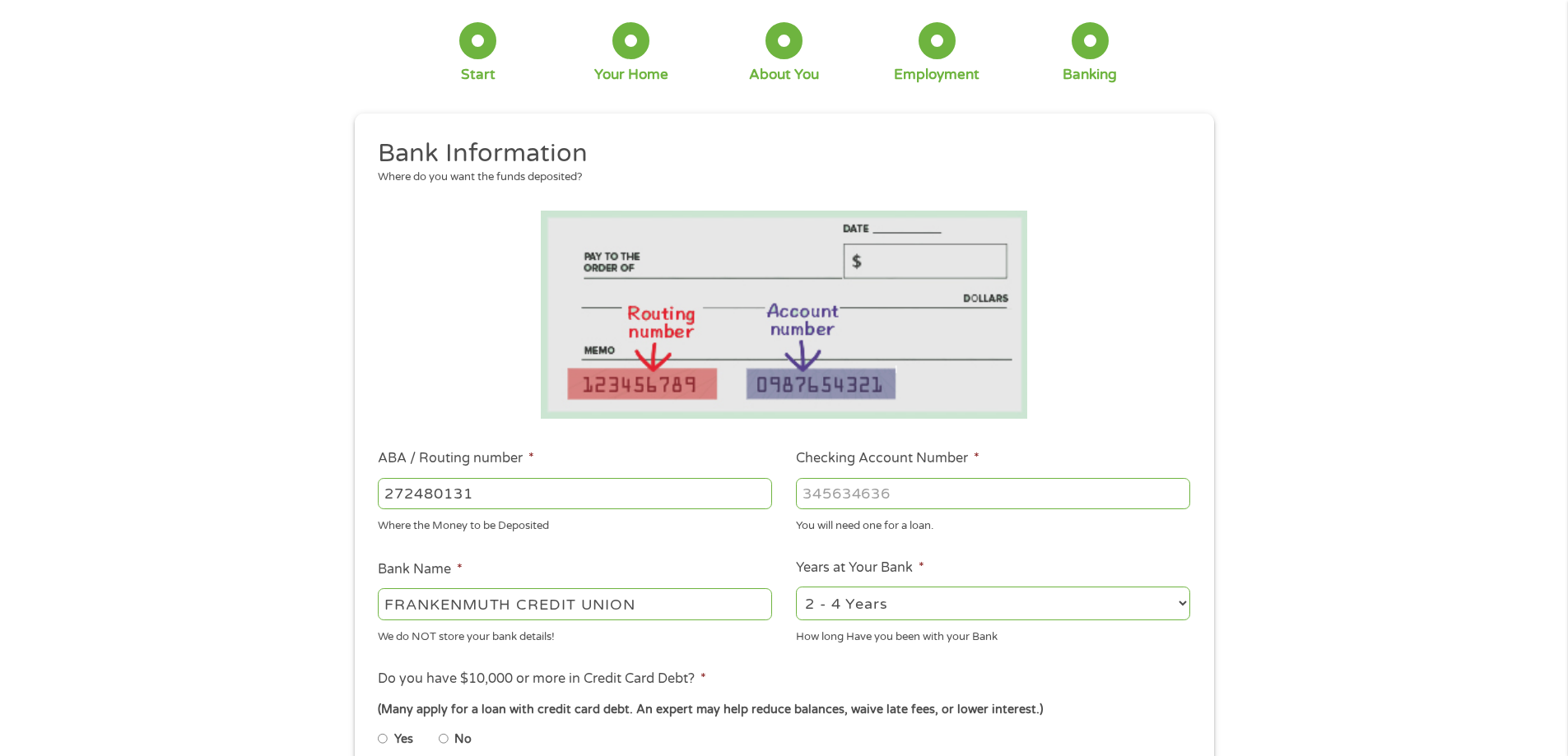
scroll to position [82, 0]
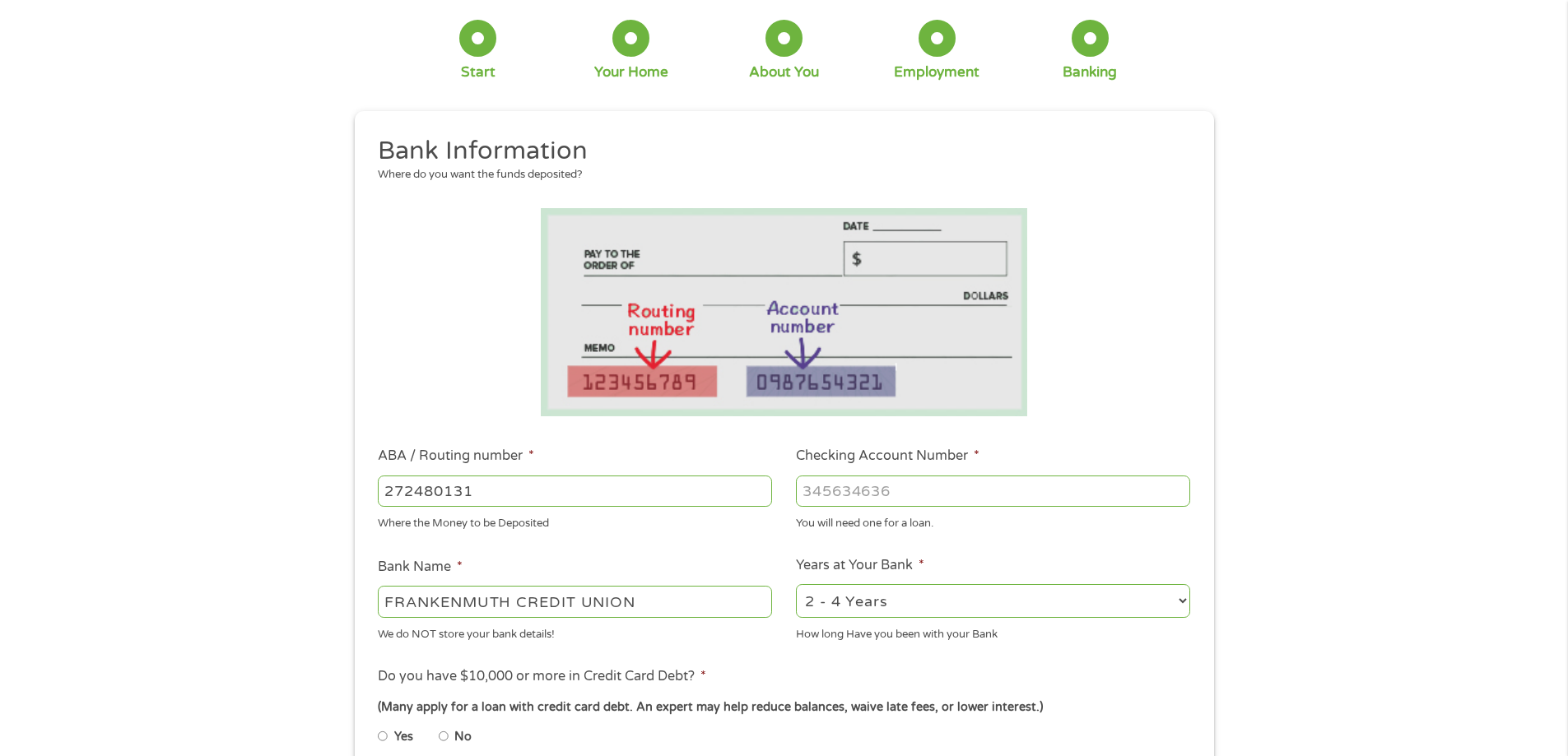
type input "272480131"
click at [864, 481] on input "Checking Account Number *" at bounding box center [992, 490] width 394 height 31
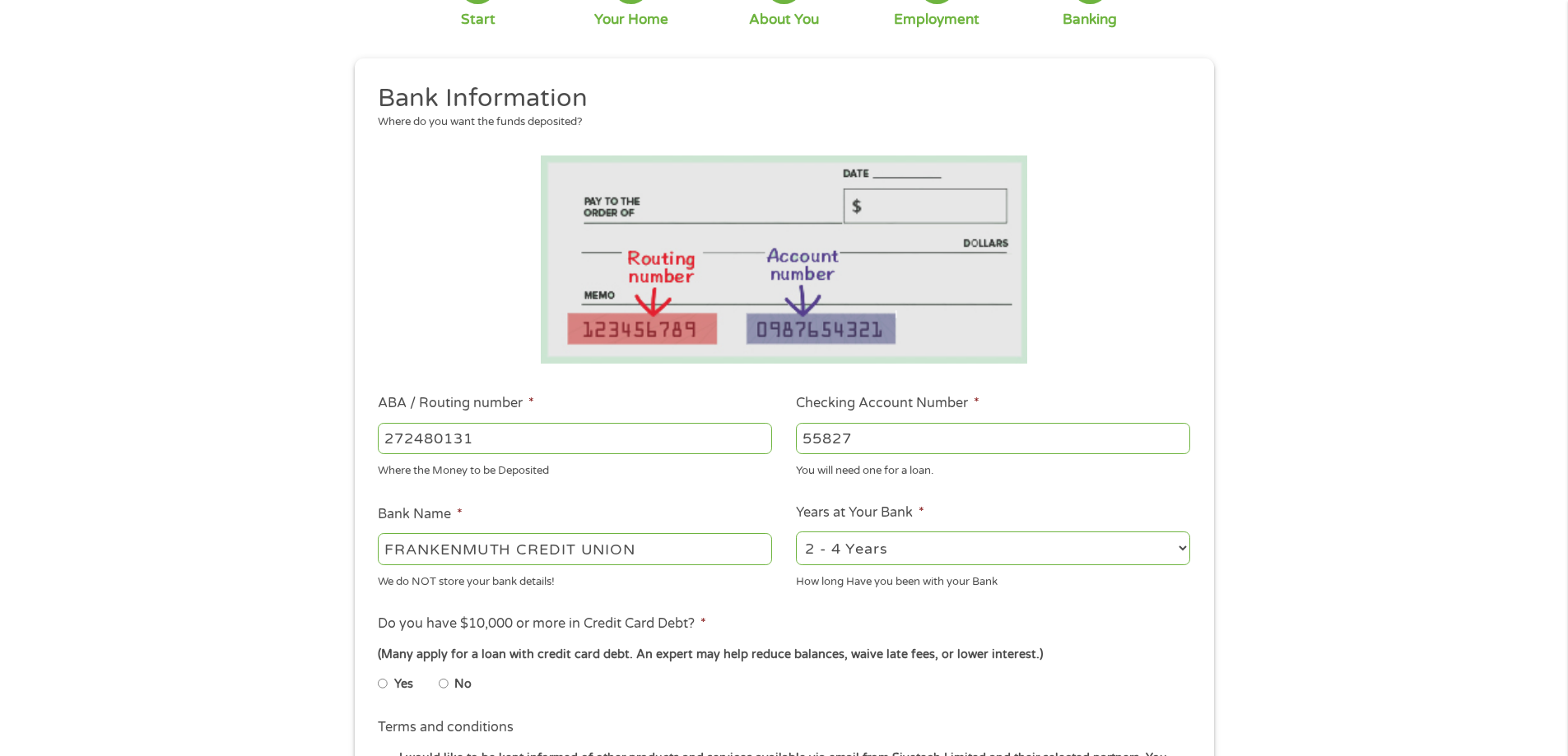
scroll to position [165, 0]
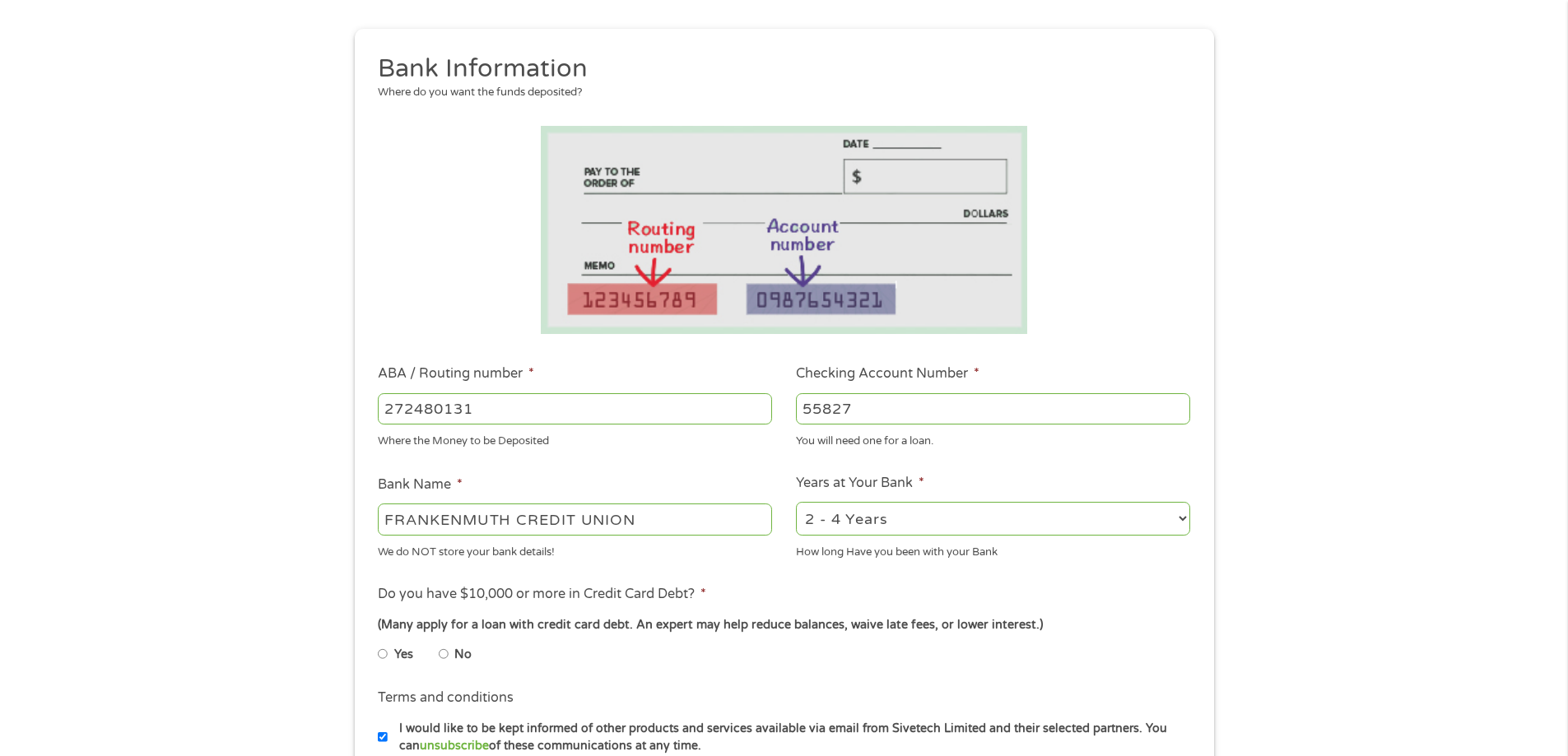
type input "55827"
click at [870, 529] on select "2 - 4 Years 6 - 12 Months 1 - 2 Years Over 4 Years" at bounding box center [992, 518] width 394 height 34
select select "60months"
click at [796, 502] on select "2 - 4 Years 6 - 12 Months 1 - 2 Years Over 4 Years" at bounding box center [992, 518] width 394 height 34
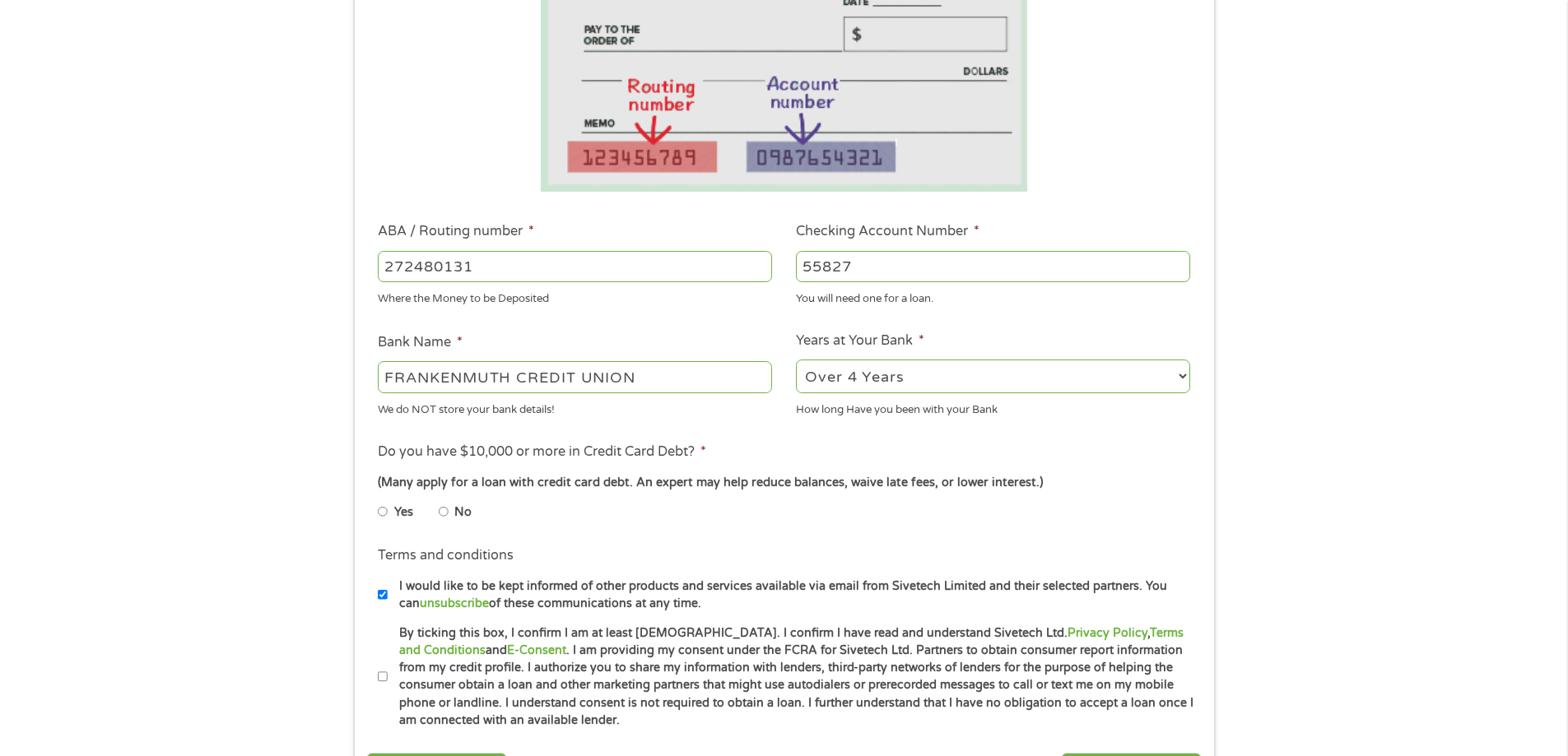
scroll to position [329, 0]
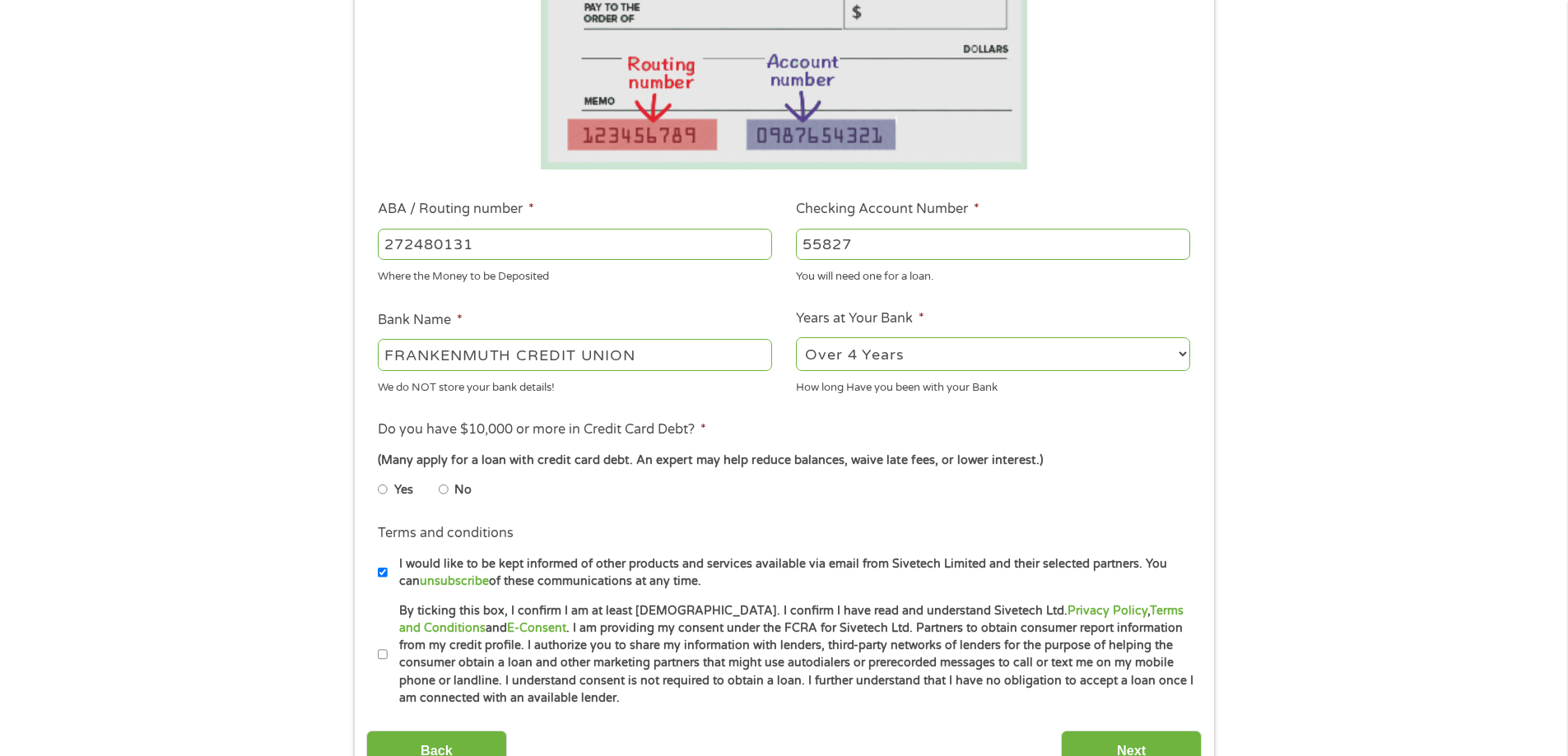
click at [454, 492] on label "No" at bounding box center [462, 489] width 17 height 18
click at [448, 492] on input "No" at bounding box center [444, 489] width 10 height 26
radio input "true"
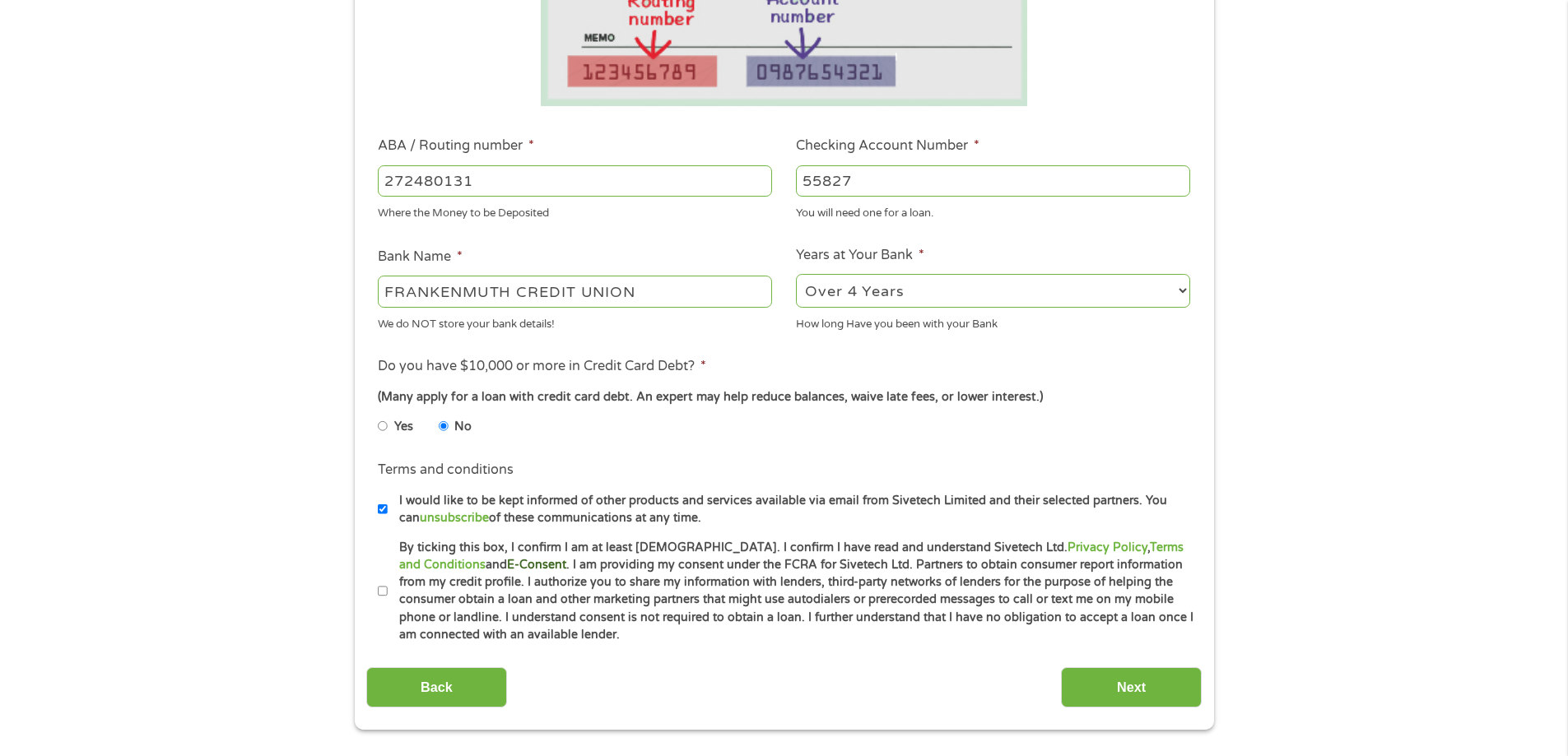
scroll to position [412, 0]
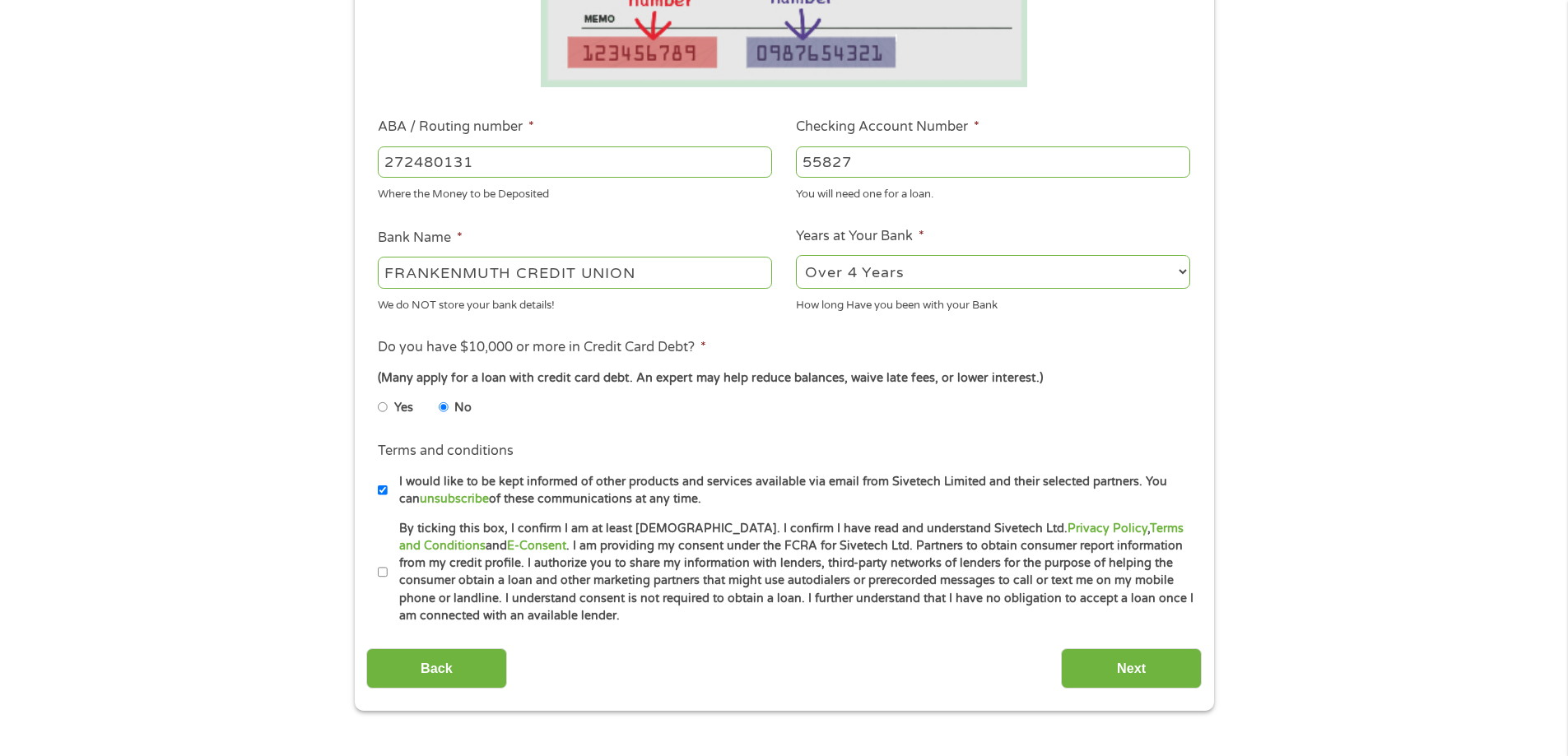
click at [383, 492] on input "I would like to be kept informed of other products and services available via e…" at bounding box center [383, 490] width 10 height 26
checkbox input "false"
click at [391, 570] on label "By ticking this box, I confirm I am at least 18 years old. I confirm I have rea…" at bounding box center [791, 573] width 808 height 106
click at [388, 570] on input "By ticking this box, I confirm I am at least 18 years old. I confirm I have rea…" at bounding box center [383, 573] width 10 height 26
checkbox input "true"
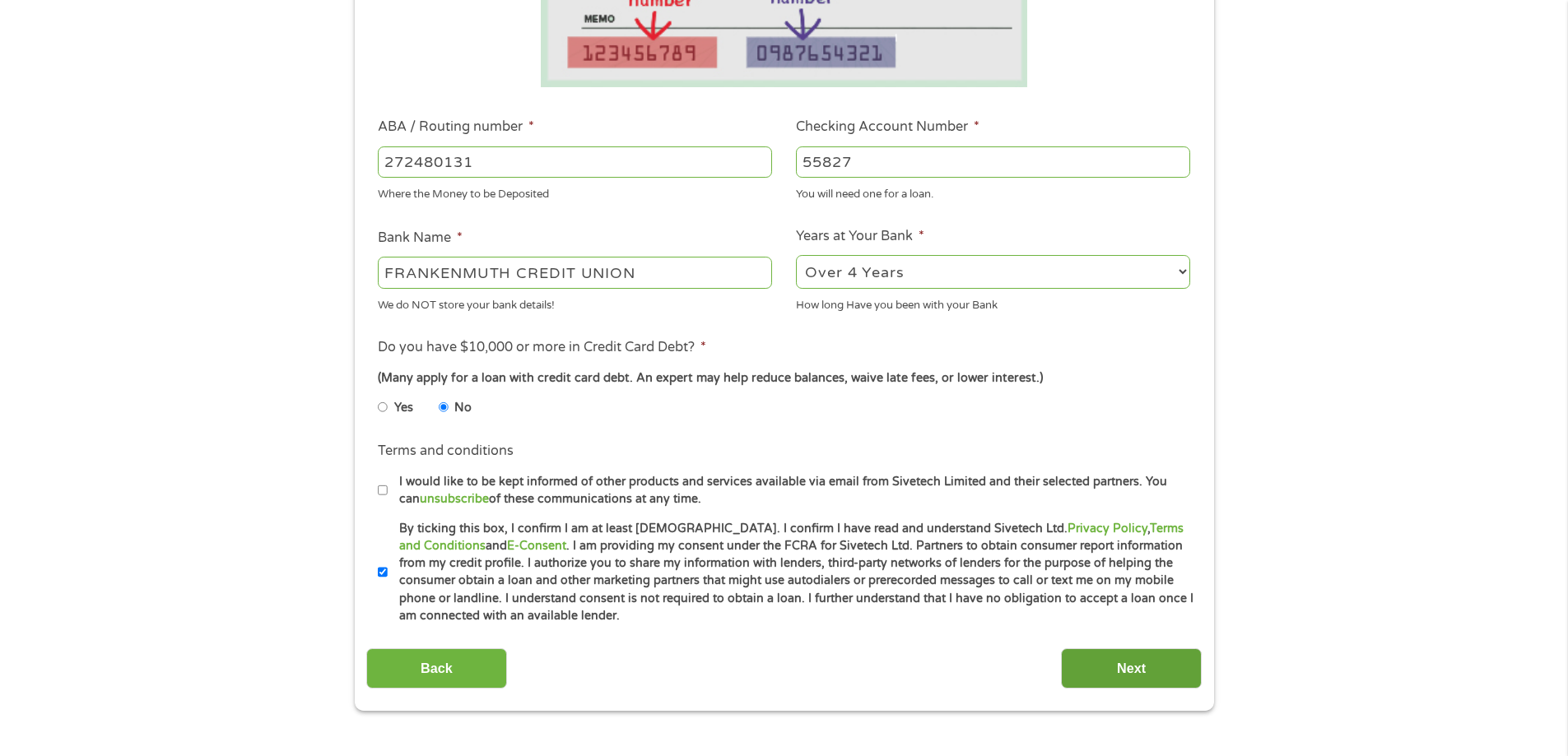
click at [1172, 688] on input "Next" at bounding box center [1132, 668] width 140 height 40
click at [1161, 668] on input "Next" at bounding box center [1132, 668] width 140 height 40
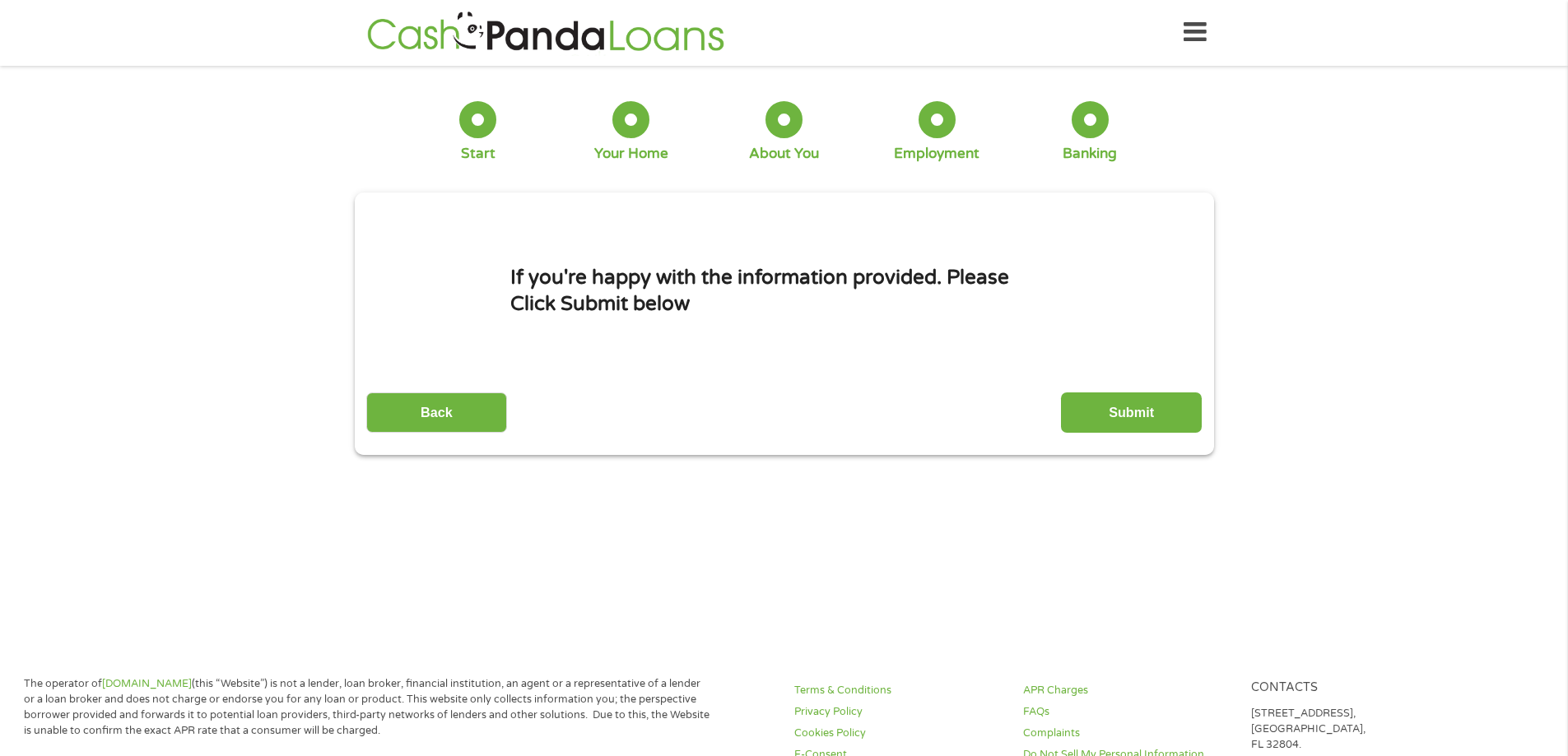
scroll to position [0, 0]
click at [1094, 434] on div "This field is hidden when viewing the form gclid CjwKCAjwiNXFBhBKEiwAPSaPCcxfU2…" at bounding box center [784, 325] width 859 height 263
click at [1117, 383] on div "Back Submit" at bounding box center [784, 407] width 836 height 51
click at [1115, 394] on input "Submit" at bounding box center [1132, 413] width 140 height 40
